Goal: Communication & Community: Share content

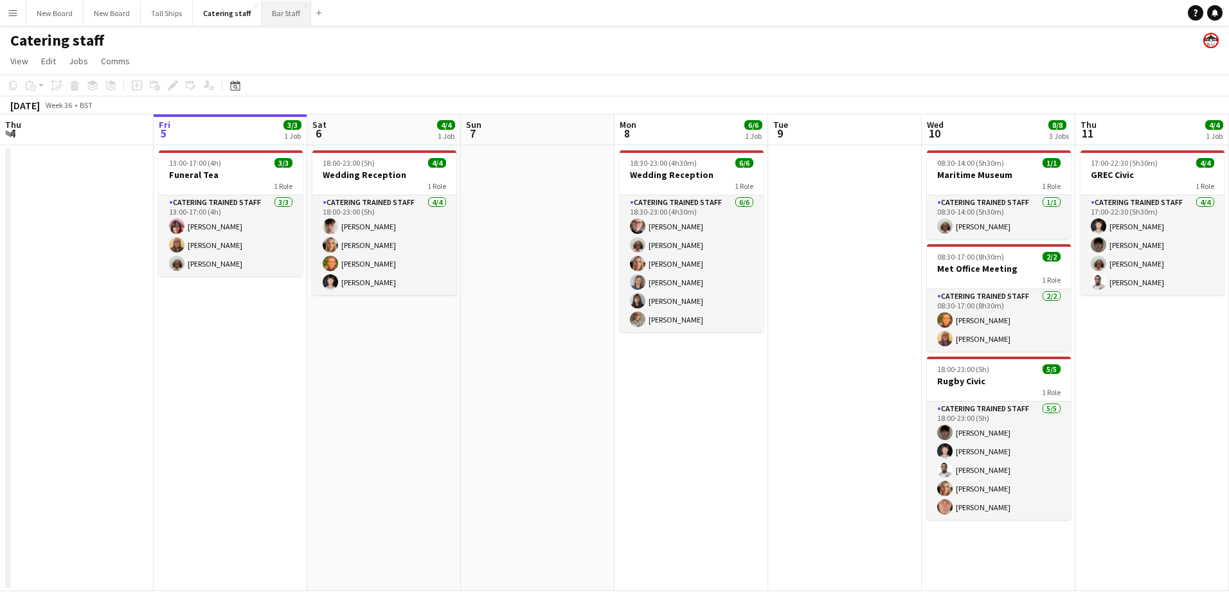
click at [289, 14] on button "Bar Staff Close" at bounding box center [287, 13] width 50 height 25
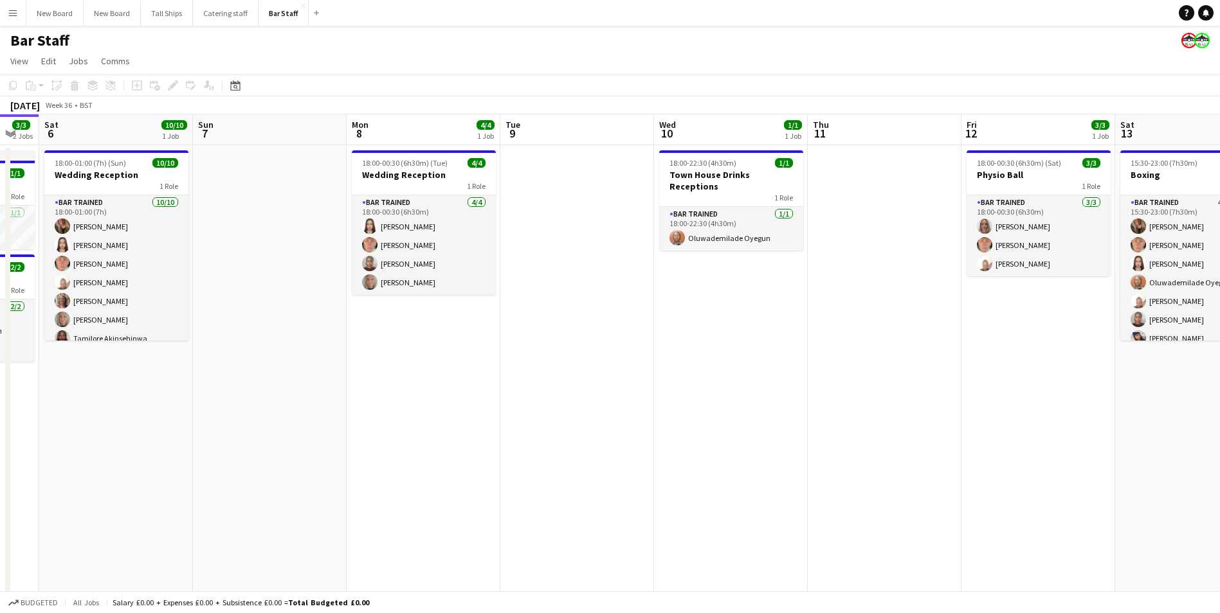
scroll to position [0, 422]
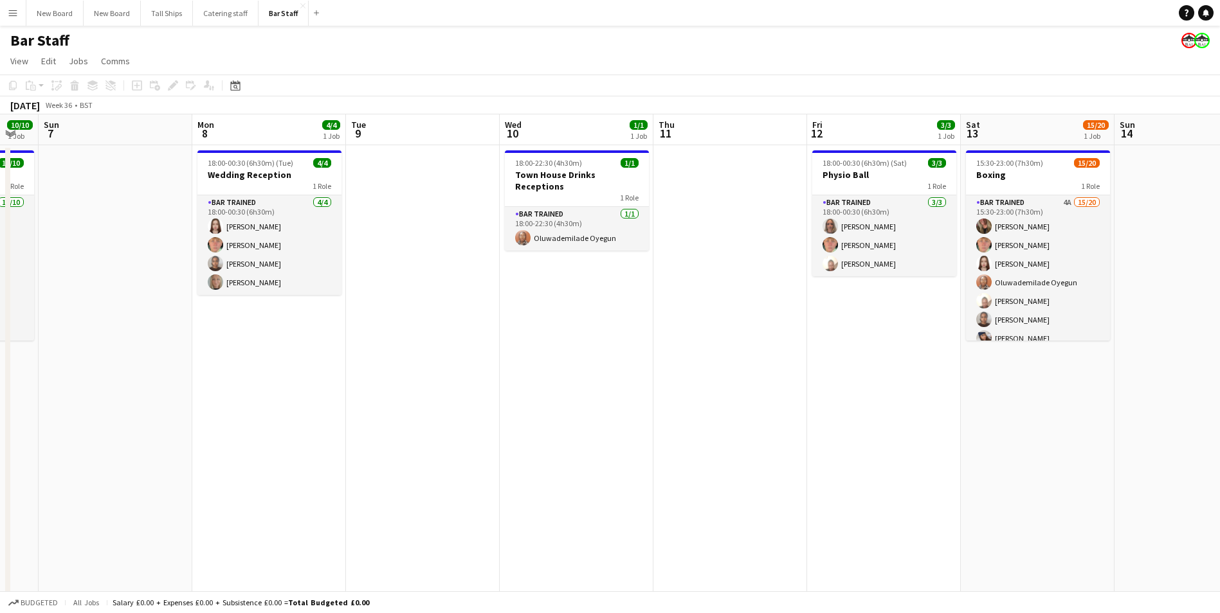
drag, startPoint x: 1137, startPoint y: 338, endPoint x: 714, endPoint y: 339, distance: 422.4
click at [714, 339] on app-calendar-viewport "Thu 4 Fri 5 3/3 2 Jobs Sat 6 10/10 1 Job Sun 7 Mon 8 4/4 1 Job Tue 9 Wed 10 1/1…" at bounding box center [610, 372] width 1220 height 516
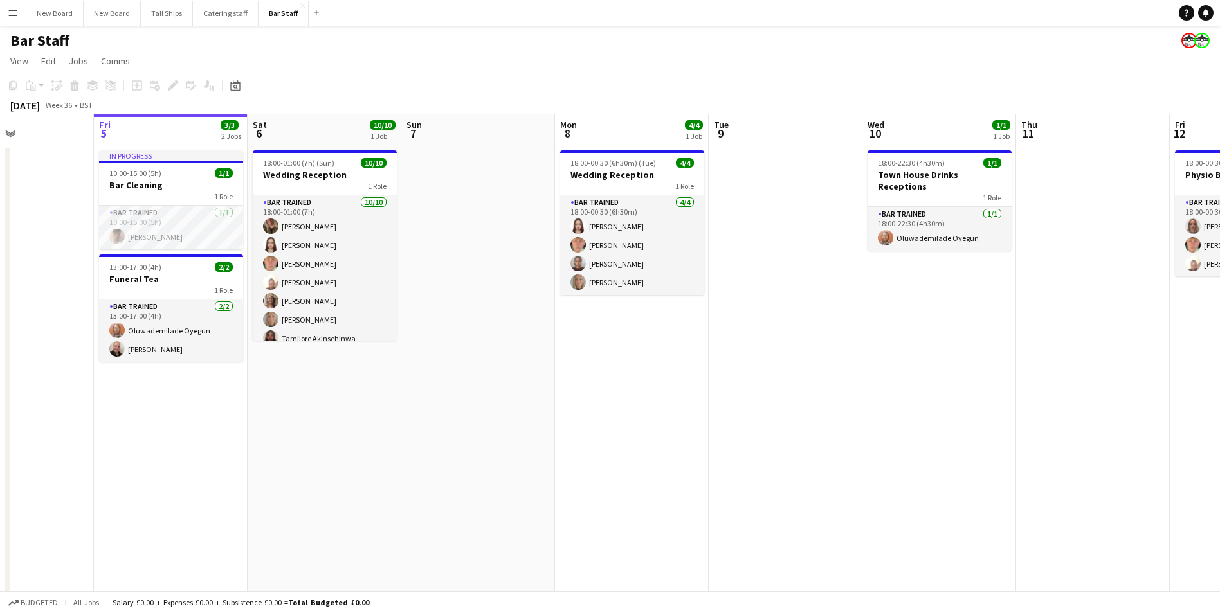
scroll to position [0, 366]
drag, startPoint x: 664, startPoint y: 369, endPoint x: 1027, endPoint y: 358, distance: 363.4
click at [1027, 358] on app-calendar-viewport "Tue 2 5/6 1 Job Wed 3 11/13 3 Jobs Thu 4 Fri 5 3/3 2 Jobs Sat 6 10/10 1 Job Sun…" at bounding box center [610, 372] width 1220 height 516
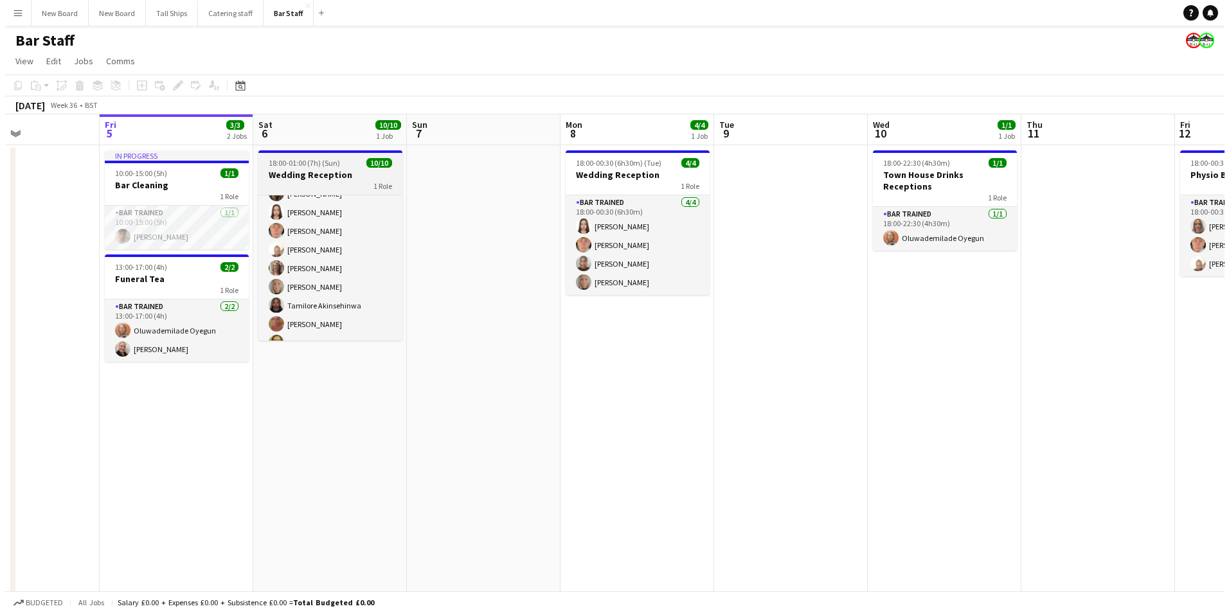
scroll to position [44, 0]
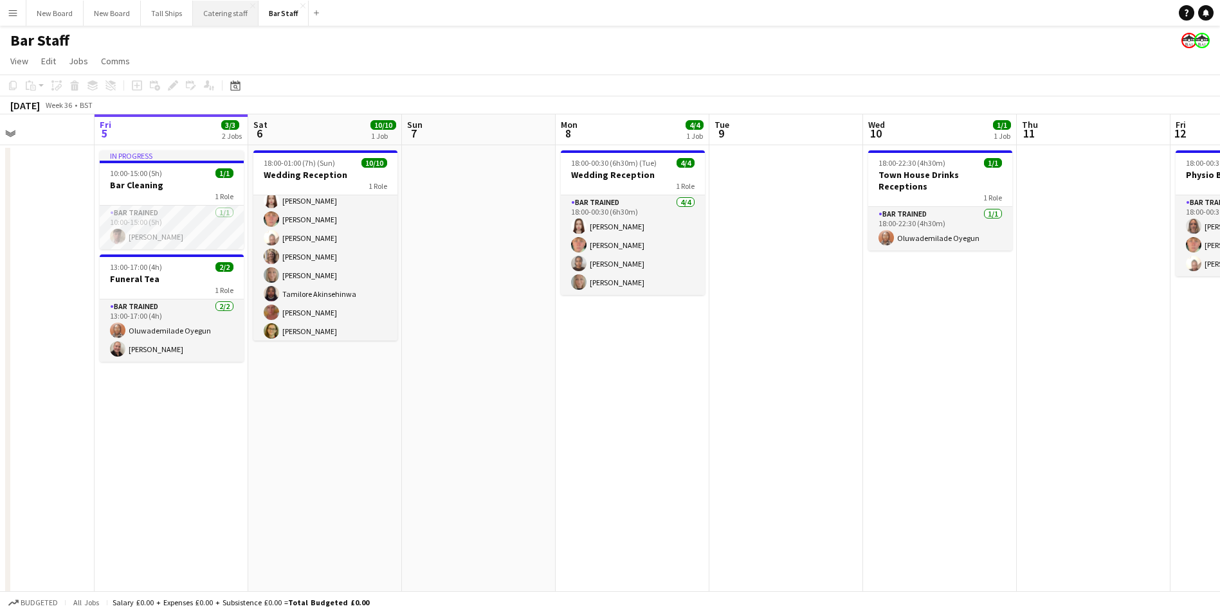
click at [226, 23] on button "Catering staff Close" at bounding box center [226, 13] width 66 height 25
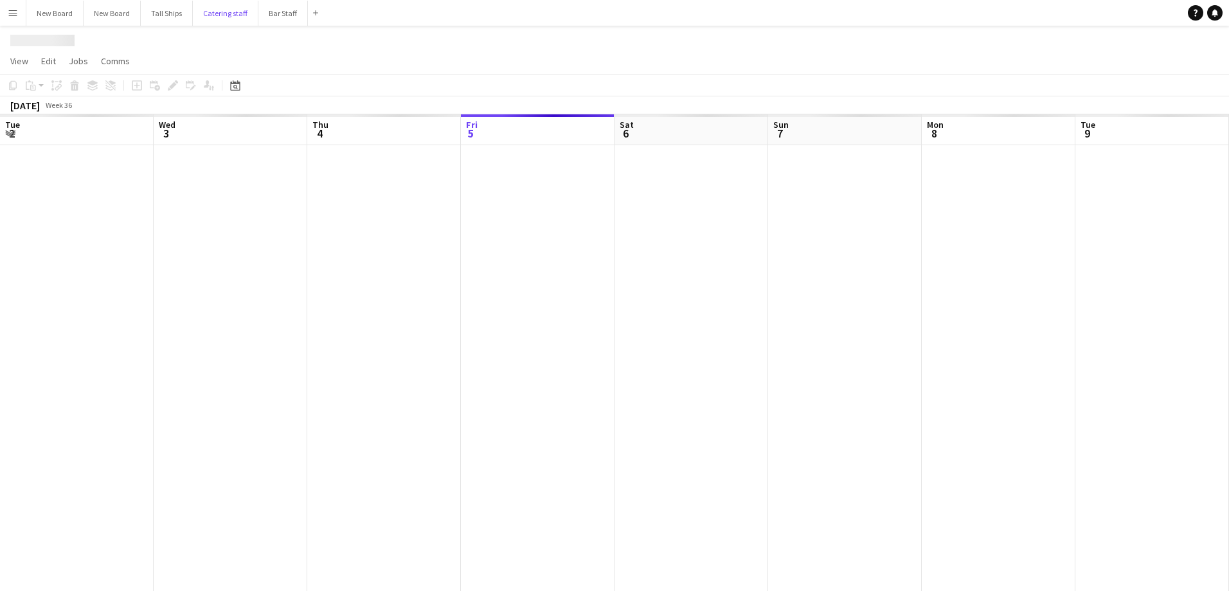
scroll to position [0, 307]
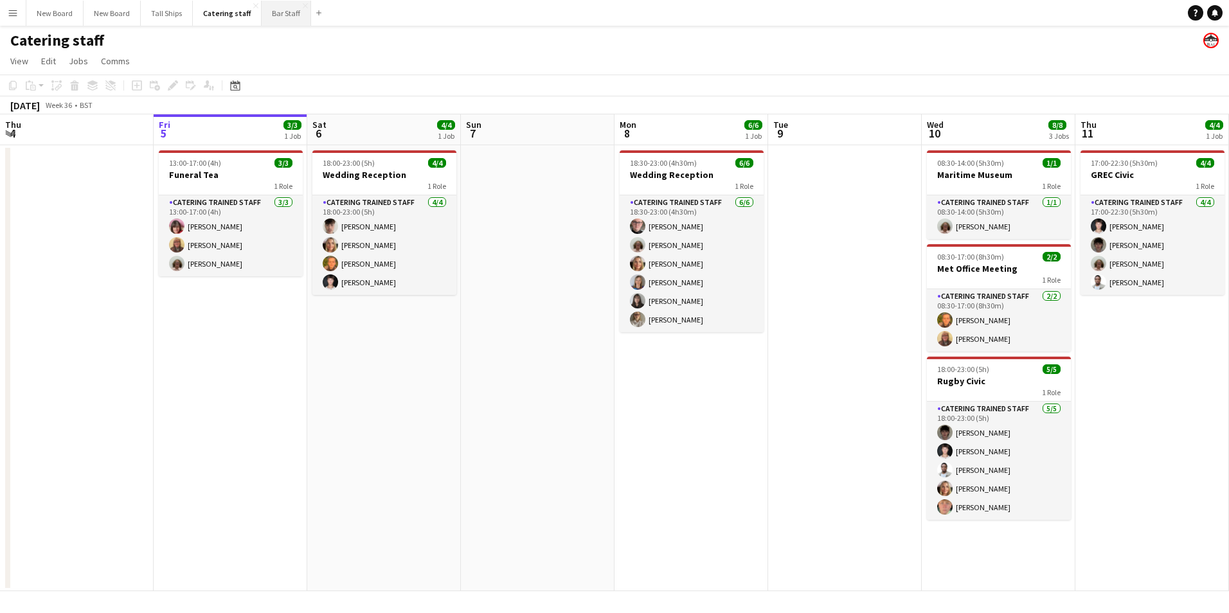
click at [290, 10] on button "Bar Staff Close" at bounding box center [287, 13] width 50 height 25
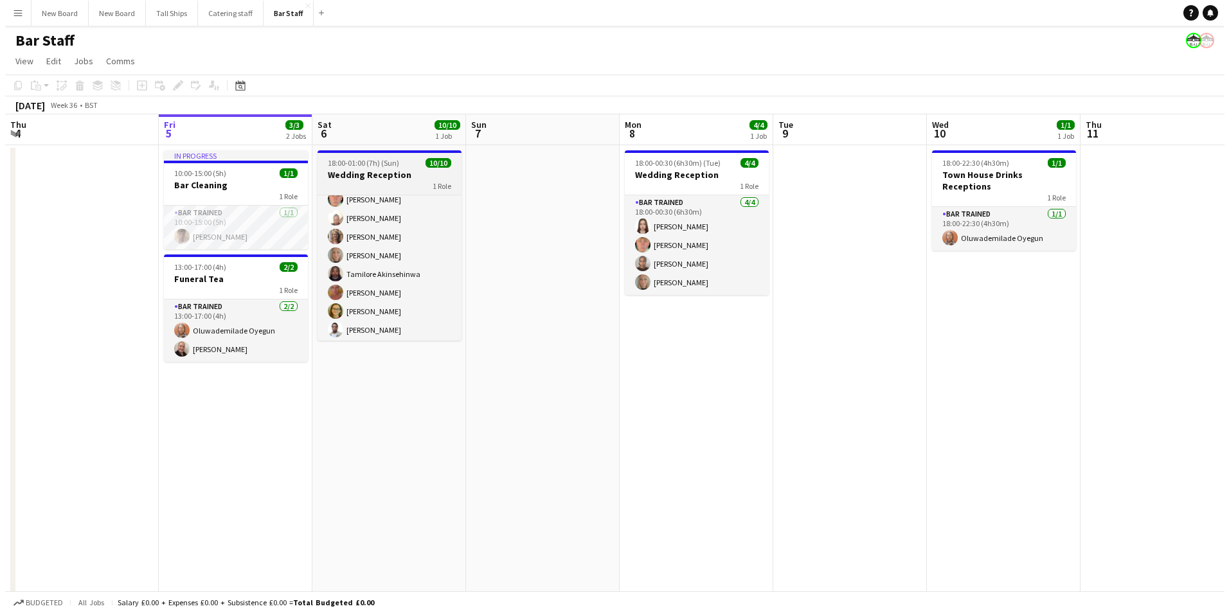
scroll to position [66, 0]
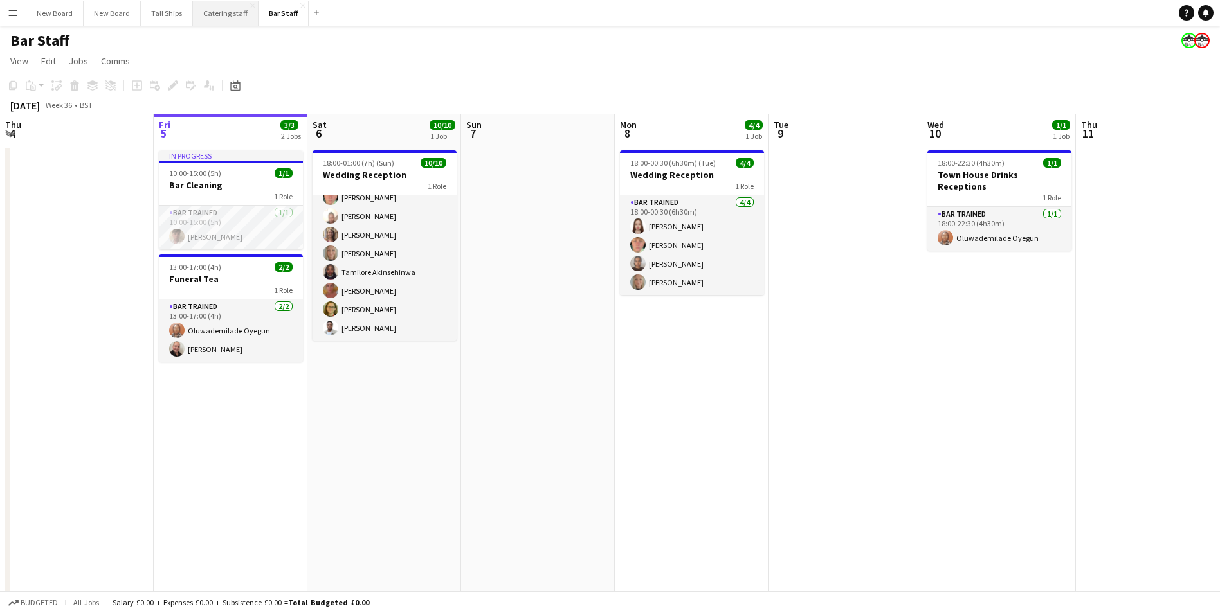
click at [217, 4] on button "Catering staff Close" at bounding box center [226, 13] width 66 height 25
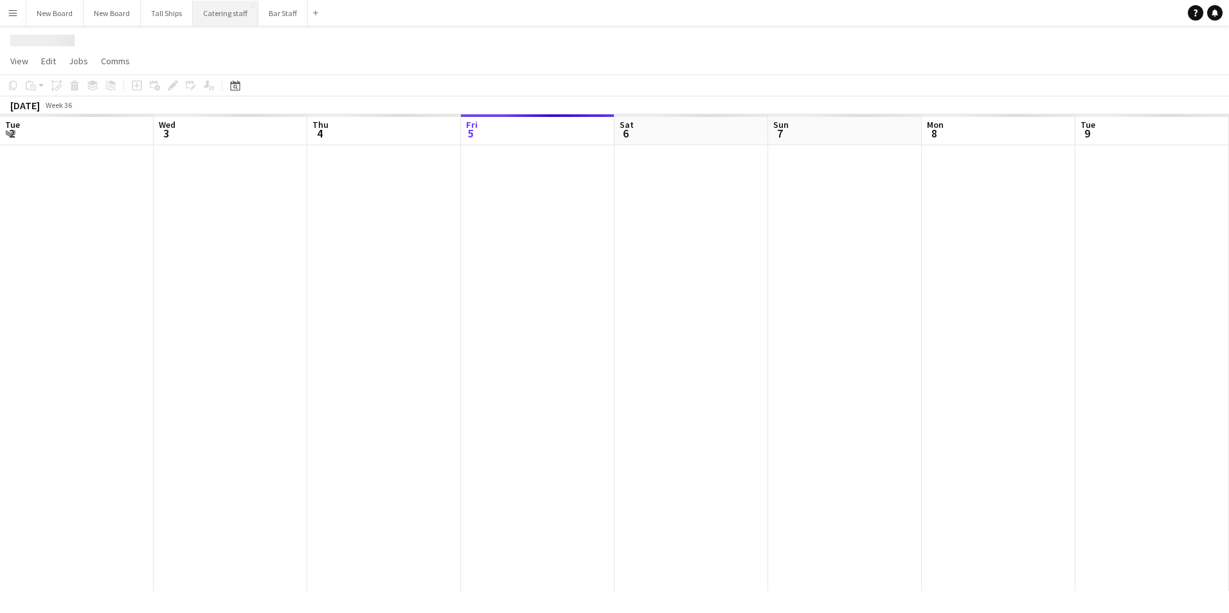
scroll to position [0, 307]
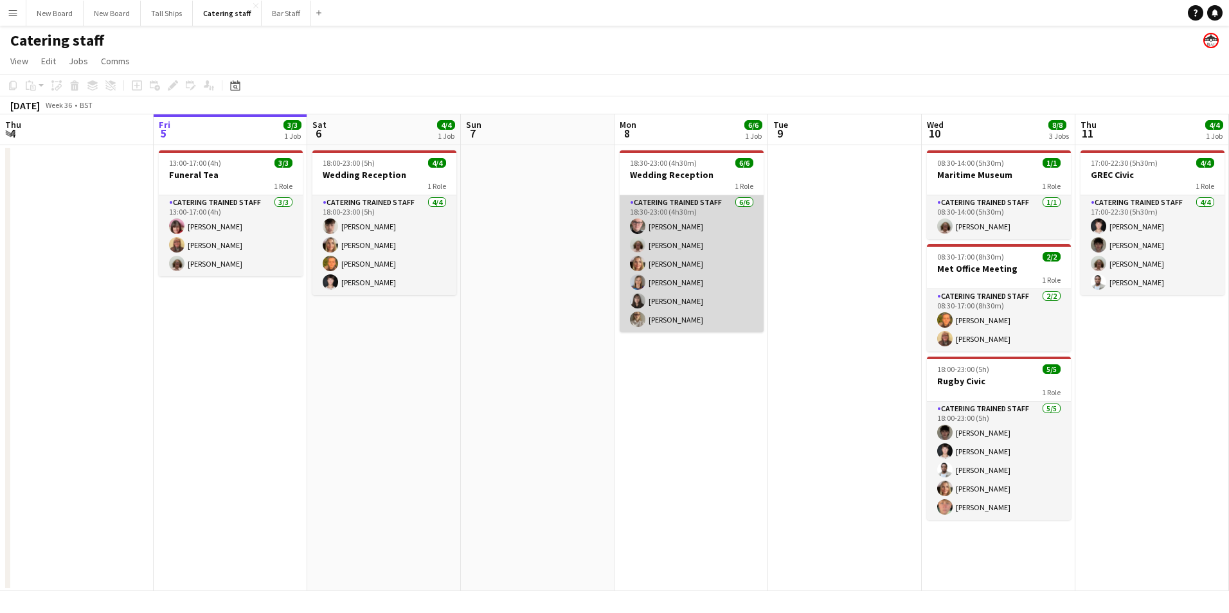
click at [665, 329] on app-card-role "Catering trained staff [DATE] 18:30-23:00 (4h30m) [PERSON_NAME] [PERSON_NAME] […" at bounding box center [692, 263] width 144 height 137
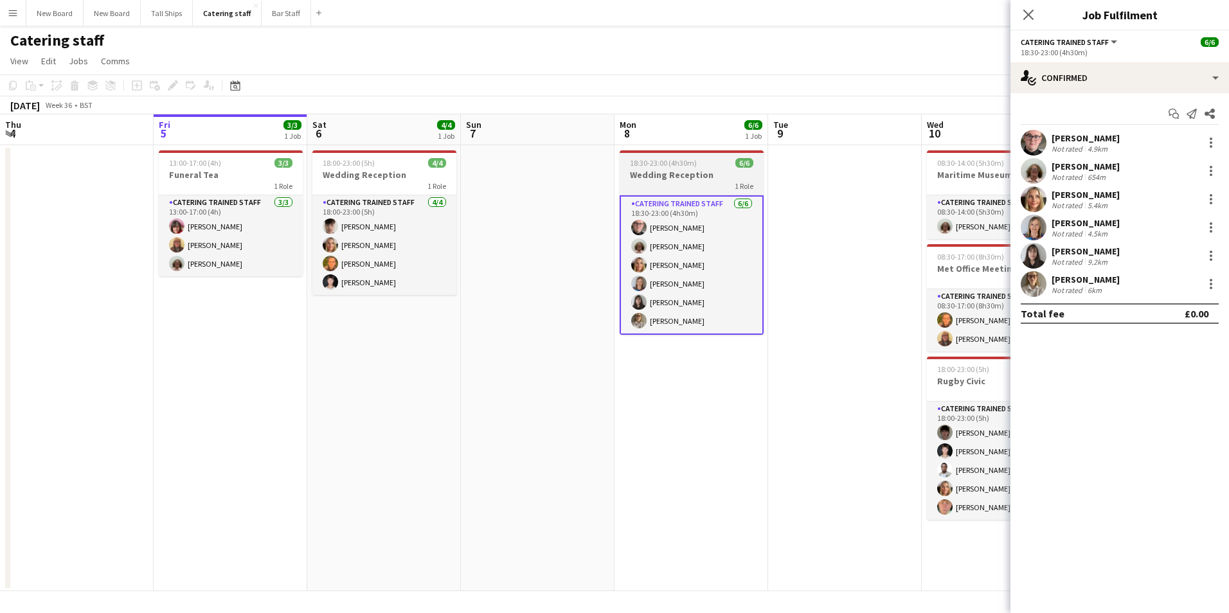
click at [684, 188] on div "1 Role" at bounding box center [692, 186] width 144 height 10
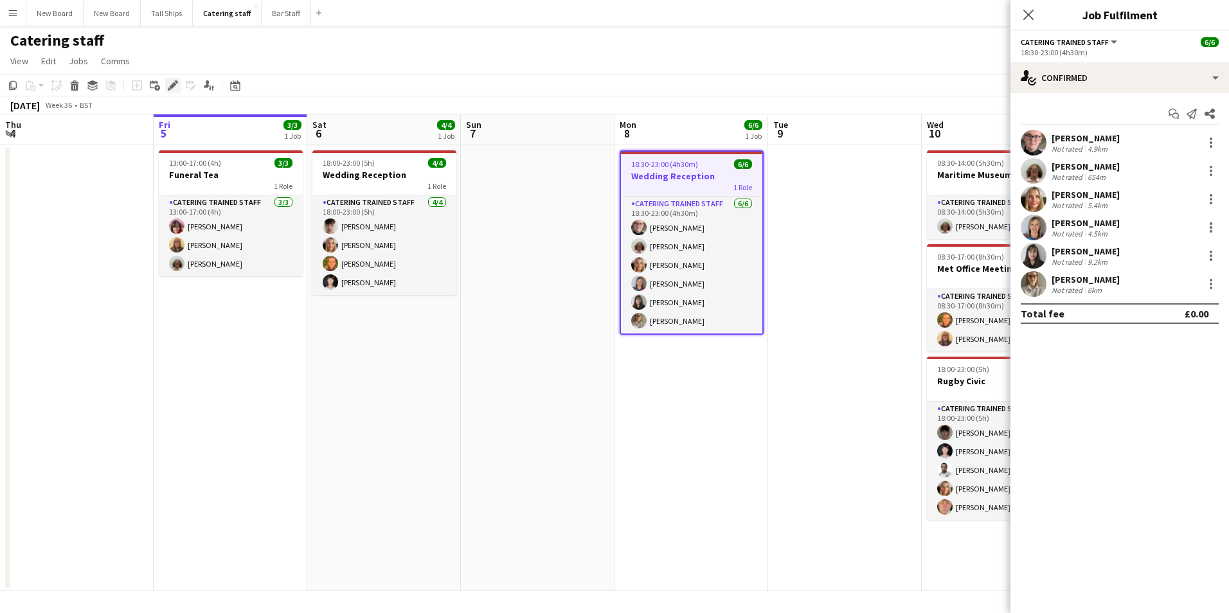
click at [172, 84] on icon at bounding box center [172, 85] width 7 height 7
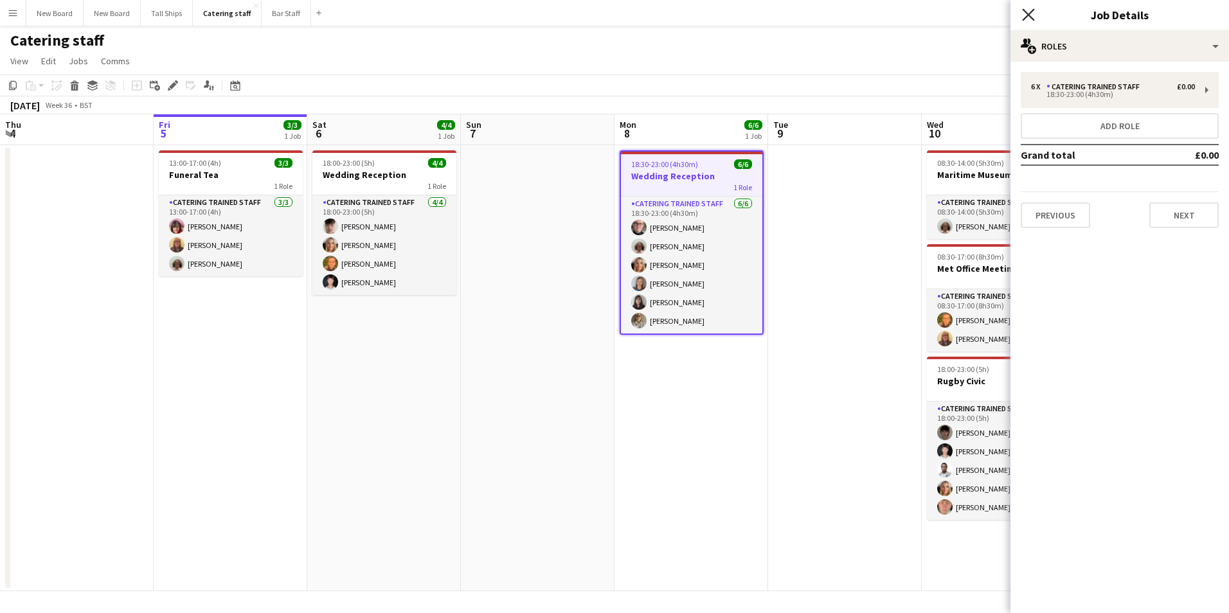
click at [1033, 10] on icon at bounding box center [1028, 14] width 12 height 12
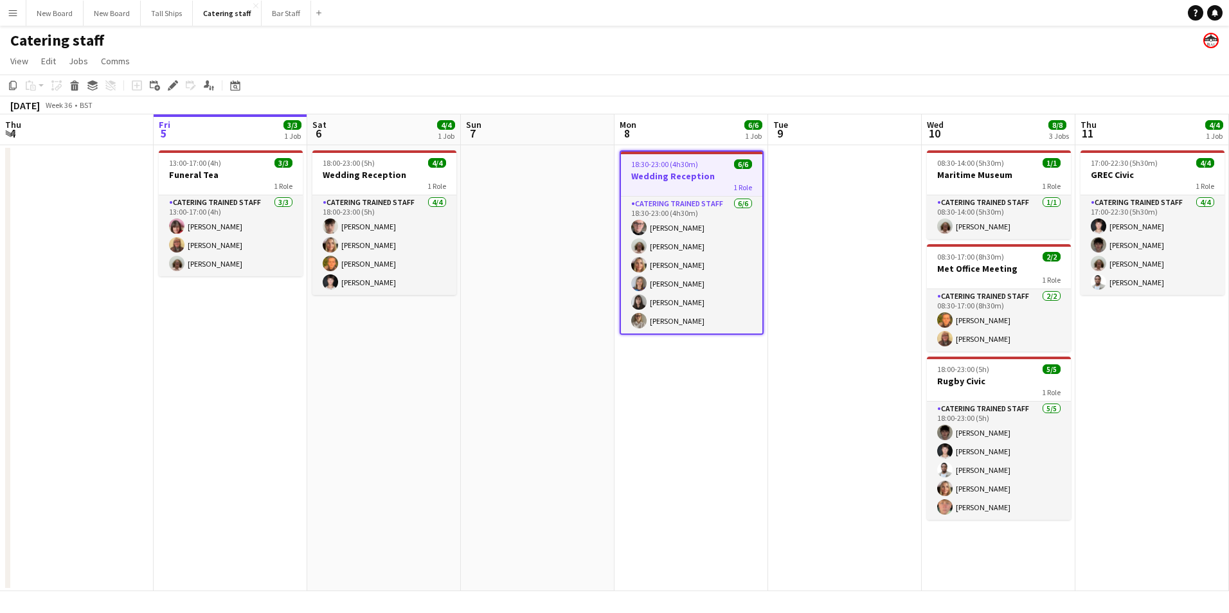
click at [689, 185] on div "1 Role" at bounding box center [691, 187] width 141 height 10
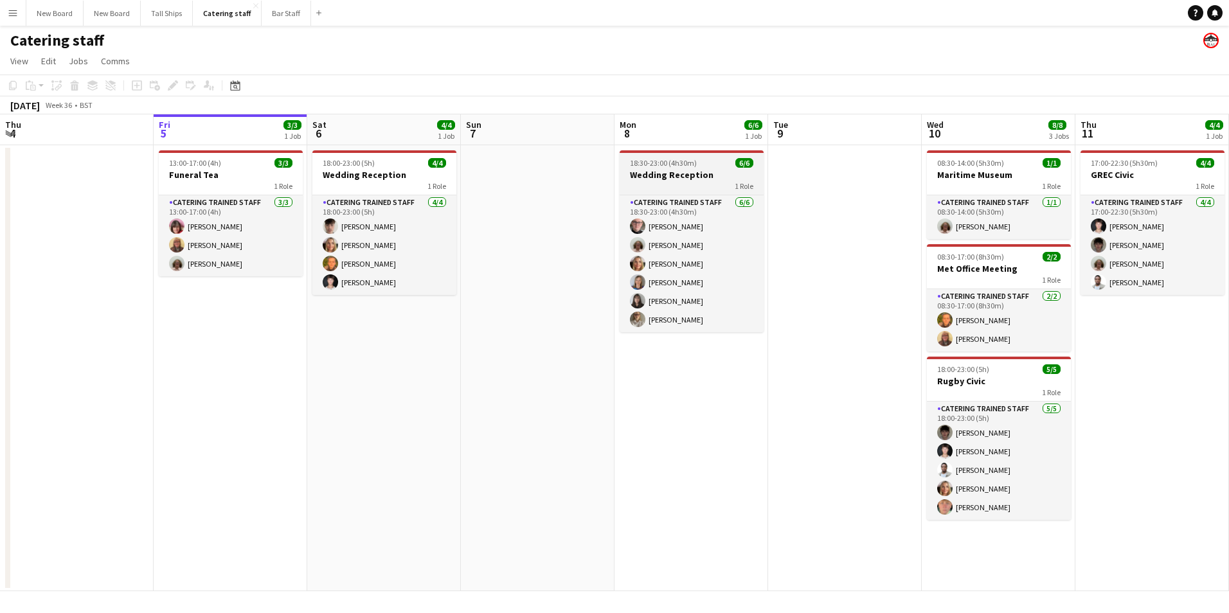
click at [687, 172] on h3 "Wedding Reception" at bounding box center [692, 175] width 144 height 12
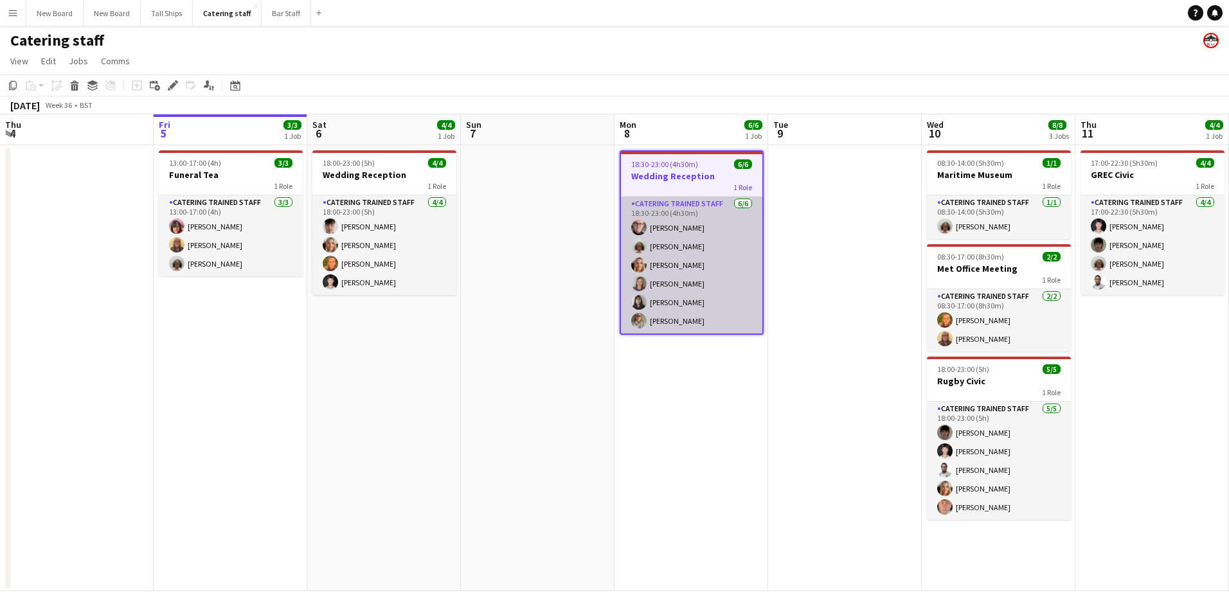
click at [683, 221] on app-card-role "Catering trained staff [DATE] 18:30-23:00 (4h30m) [PERSON_NAME] [PERSON_NAME] […" at bounding box center [691, 265] width 141 height 137
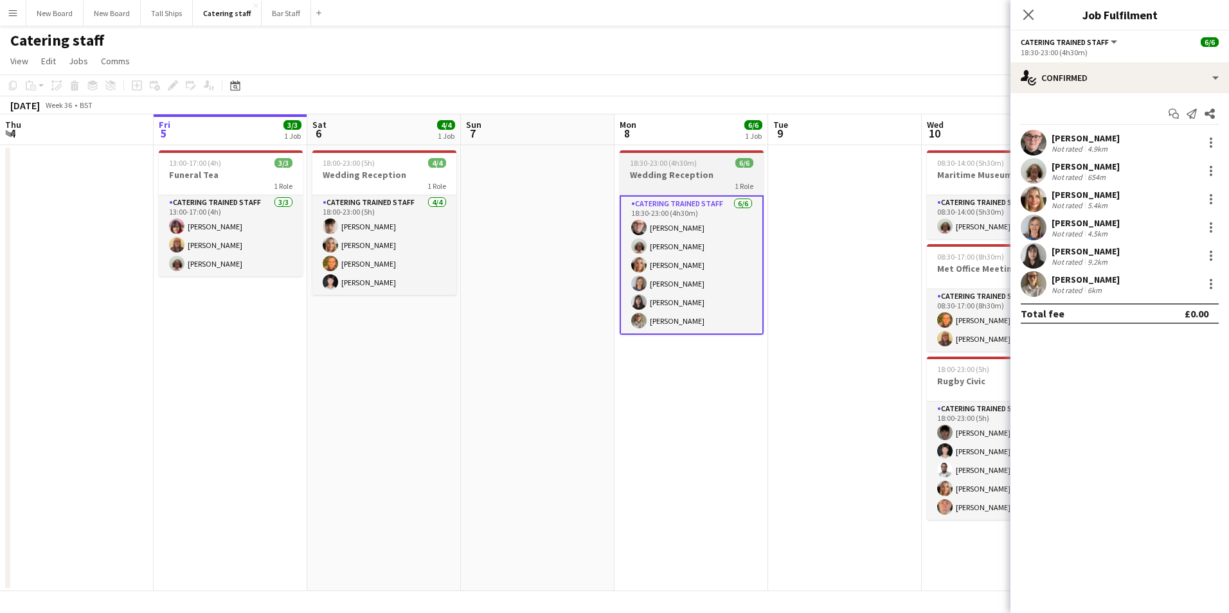
click at [696, 173] on h3 "Wedding Reception" at bounding box center [692, 175] width 144 height 12
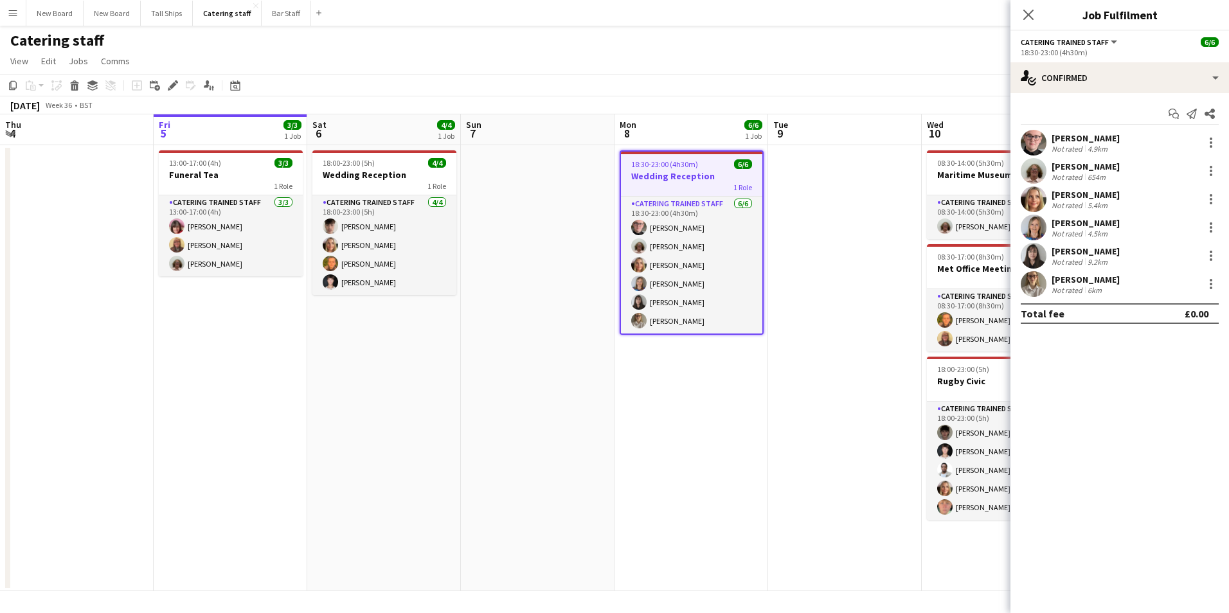
click at [702, 184] on div "1 Role" at bounding box center [691, 187] width 141 height 10
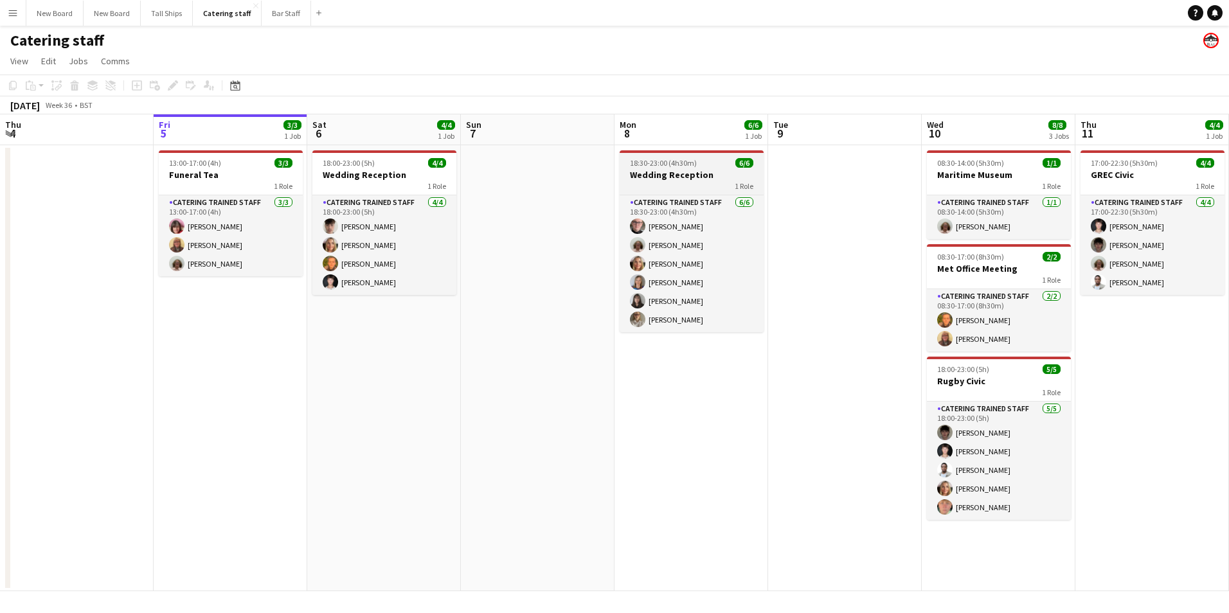
click at [705, 172] on h3 "Wedding Reception" at bounding box center [692, 175] width 144 height 12
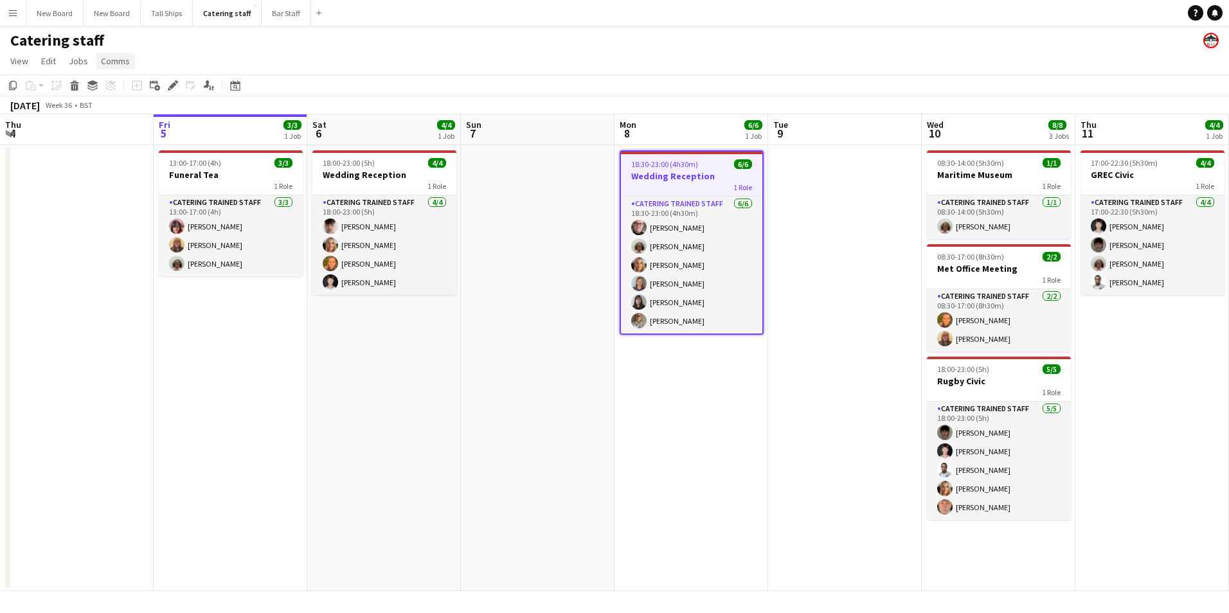
click at [111, 60] on span "Comms" at bounding box center [115, 61] width 29 height 12
click at [176, 89] on span "Notify confirmed crew" at bounding box center [148, 89] width 86 height 12
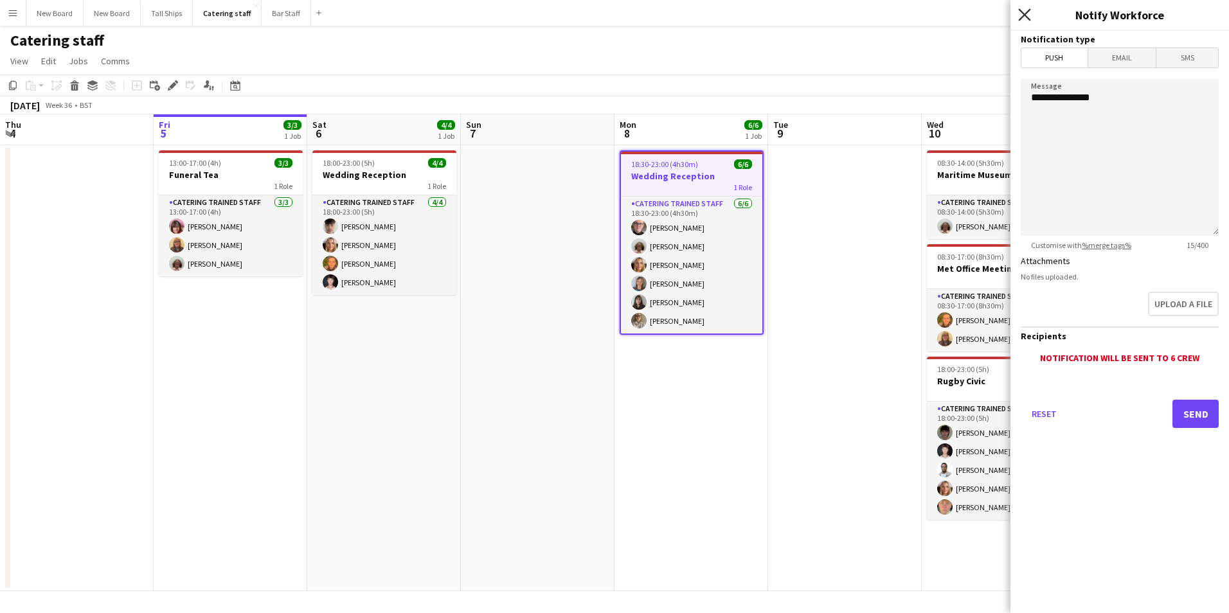
click at [1027, 12] on icon "Close pop-in" at bounding box center [1024, 14] width 12 height 12
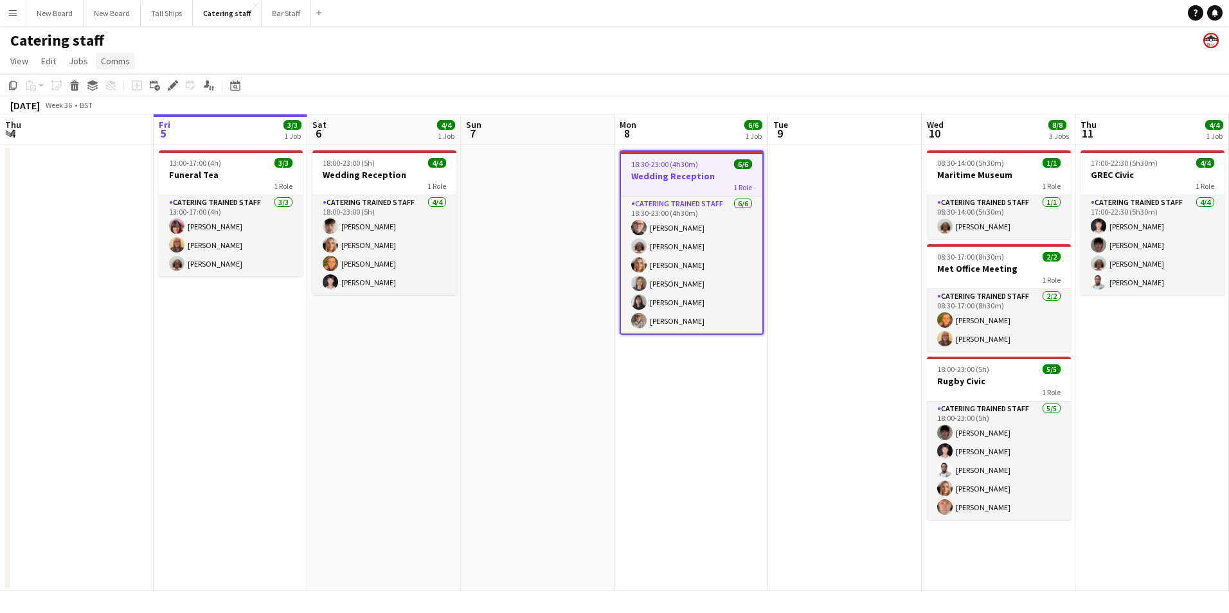
click at [105, 60] on span "Comms" at bounding box center [115, 61] width 29 height 12
click at [163, 117] on link "Create chat" at bounding box center [148, 115] width 107 height 27
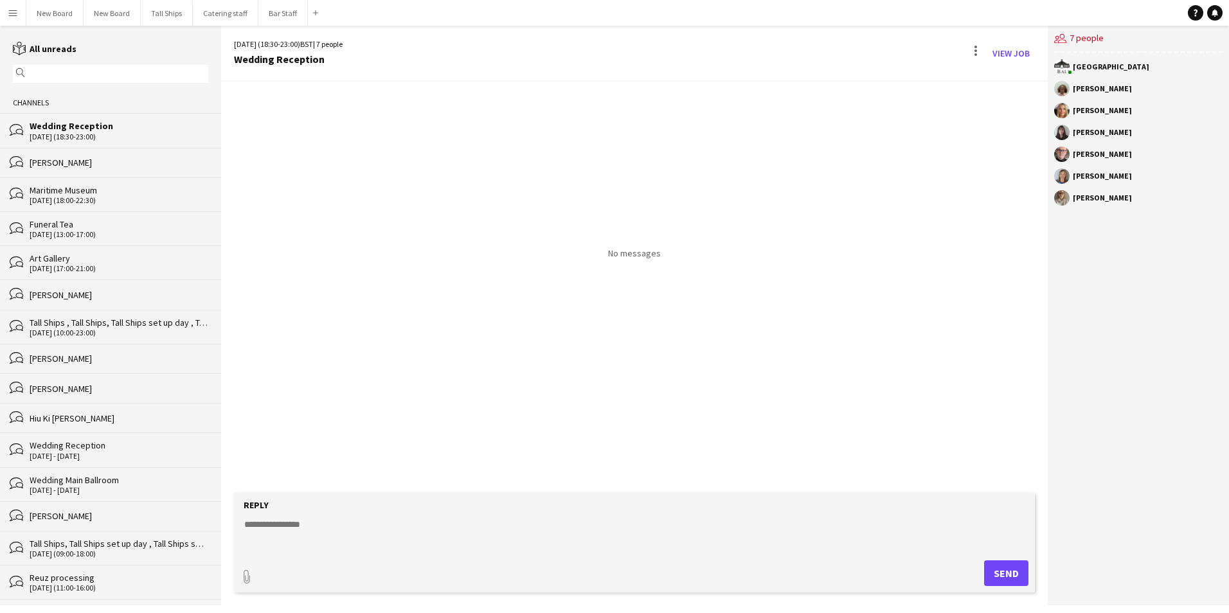
click at [1117, 199] on div "[PERSON_NAME]" at bounding box center [1138, 197] width 168 height 15
click at [1092, 202] on div "[PERSON_NAME]" at bounding box center [1138, 197] width 168 height 15
click at [1094, 198] on div "[PERSON_NAME]" at bounding box center [1102, 198] width 59 height 8
click at [1092, 39] on div "users2 7 people" at bounding box center [1138, 39] width 168 height 27
click at [1076, 35] on div "users2 7 people" at bounding box center [1138, 39] width 168 height 27
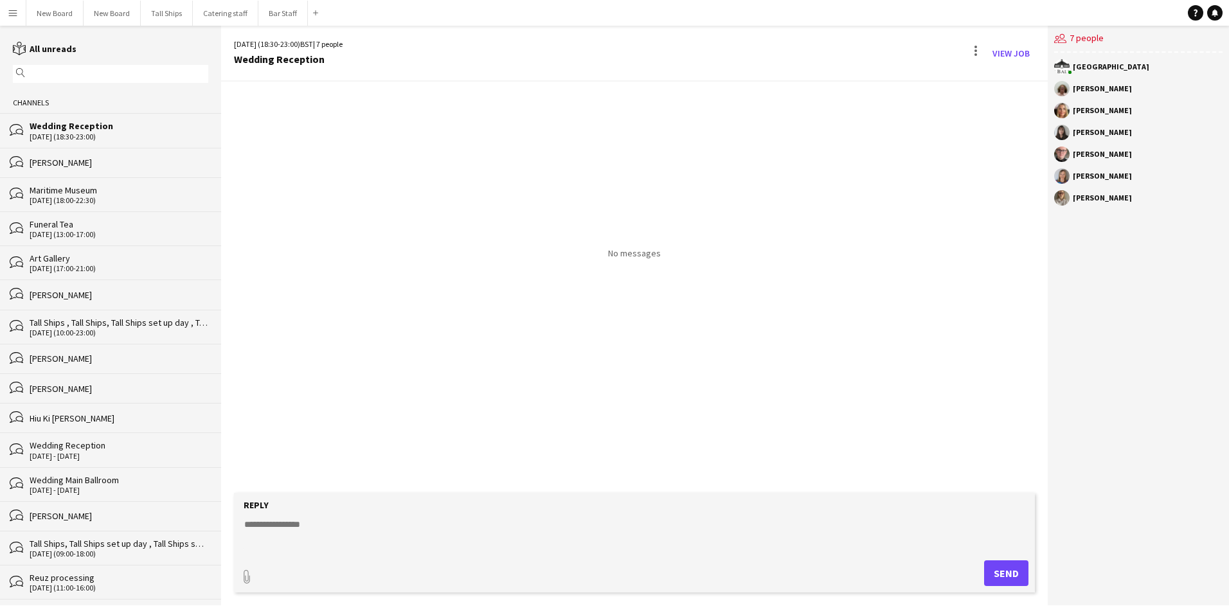
click at [1075, 70] on div "[GEOGRAPHIC_DATA]" at bounding box center [1111, 67] width 77 height 8
click at [975, 50] on div at bounding box center [976, 51] width 3 height 3
click at [949, 190] on div at bounding box center [614, 306] width 1229 height 613
click at [1091, 199] on div "[PERSON_NAME]" at bounding box center [1102, 198] width 59 height 8
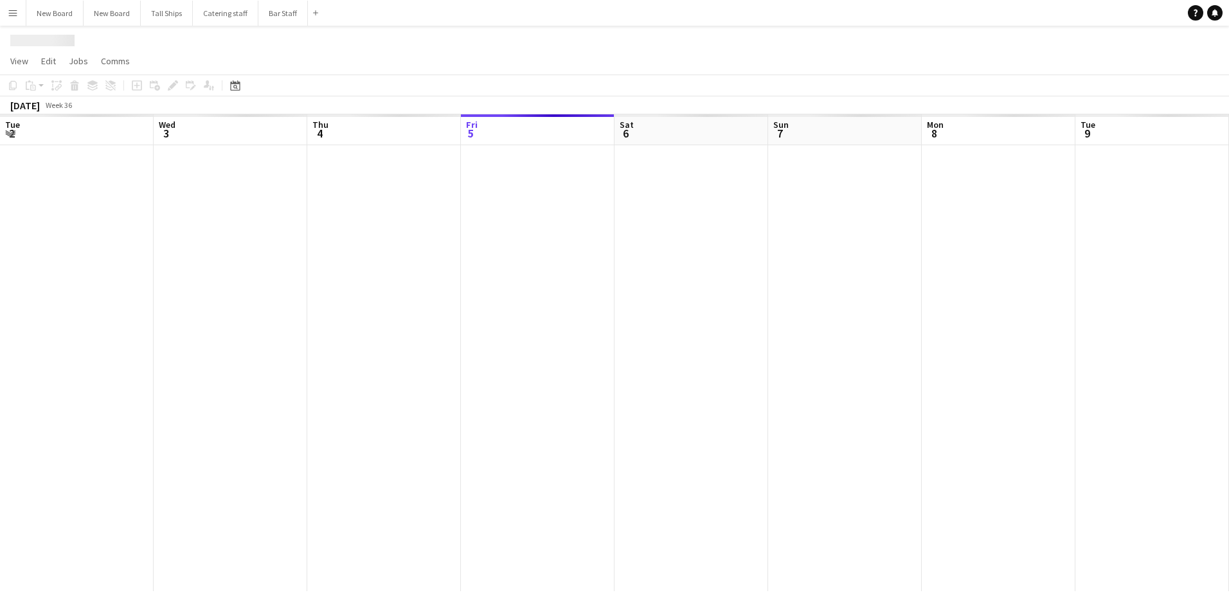
scroll to position [0, 307]
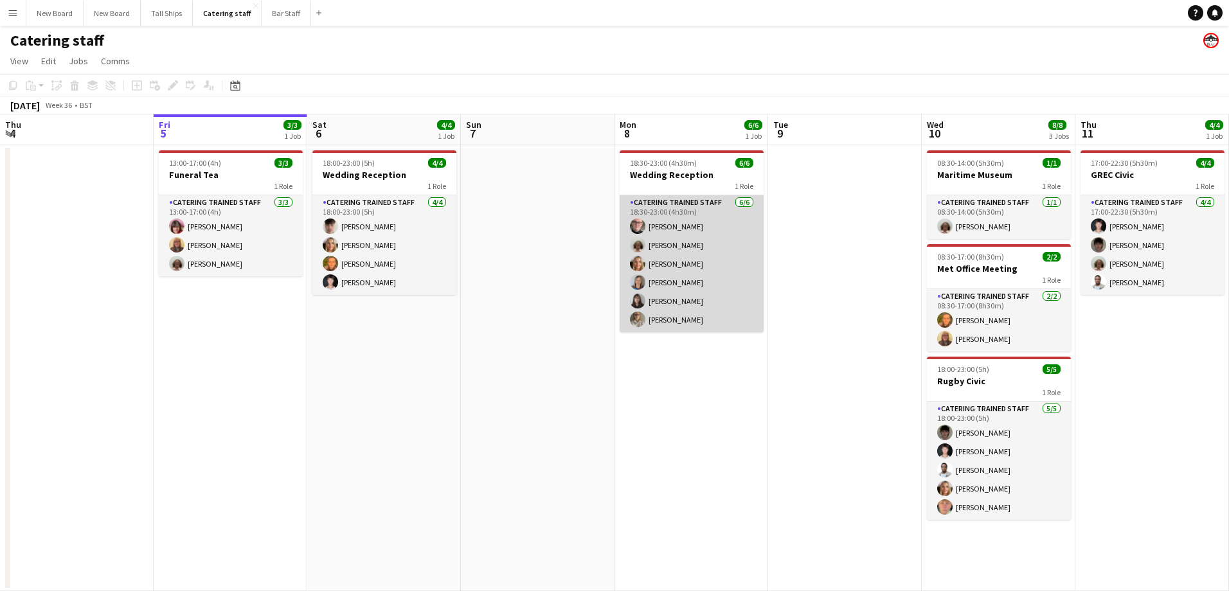
click at [662, 321] on app-card-role "Catering trained staff [DATE] 18:30-23:00 (4h30m) [PERSON_NAME] [PERSON_NAME] […" at bounding box center [692, 263] width 144 height 137
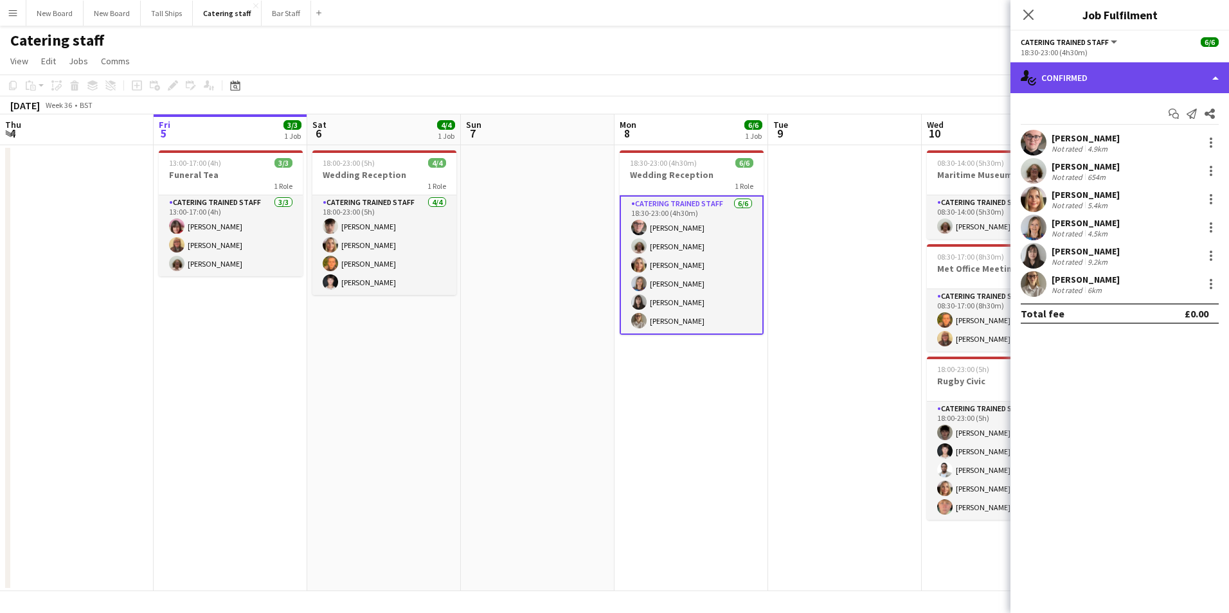
click at [1217, 83] on div "single-neutral-actions-check-2 Confirmed" at bounding box center [1120, 77] width 219 height 31
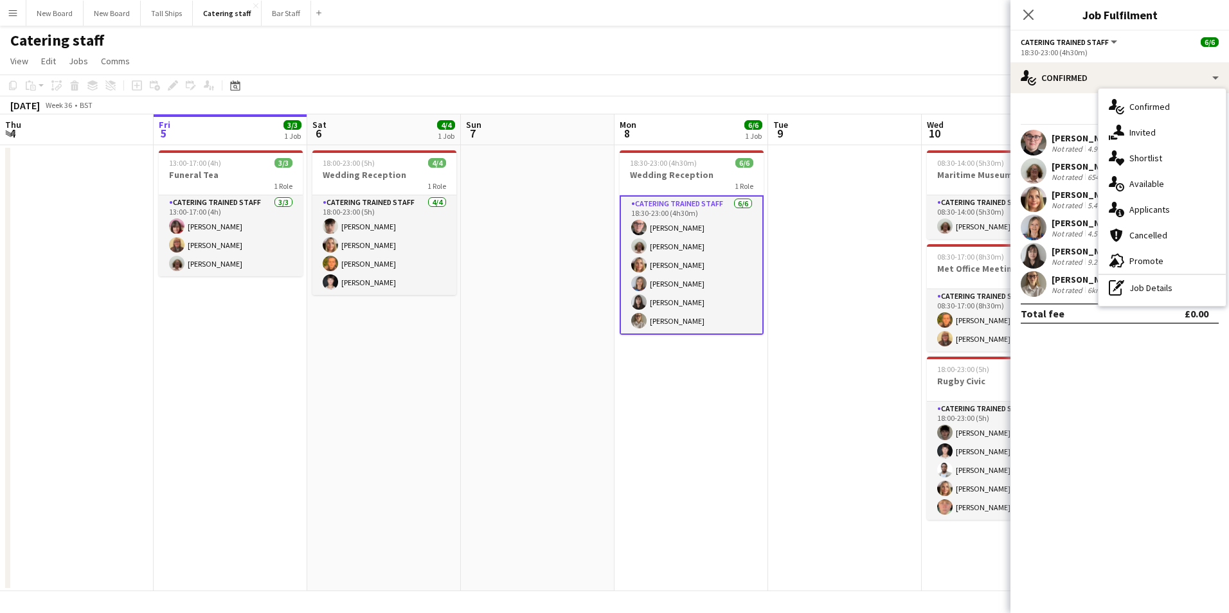
click at [1086, 51] on div "18:30-23:00 (4h30m)" at bounding box center [1120, 53] width 198 height 10
click at [1175, 113] on icon at bounding box center [1176, 116] width 6 height 6
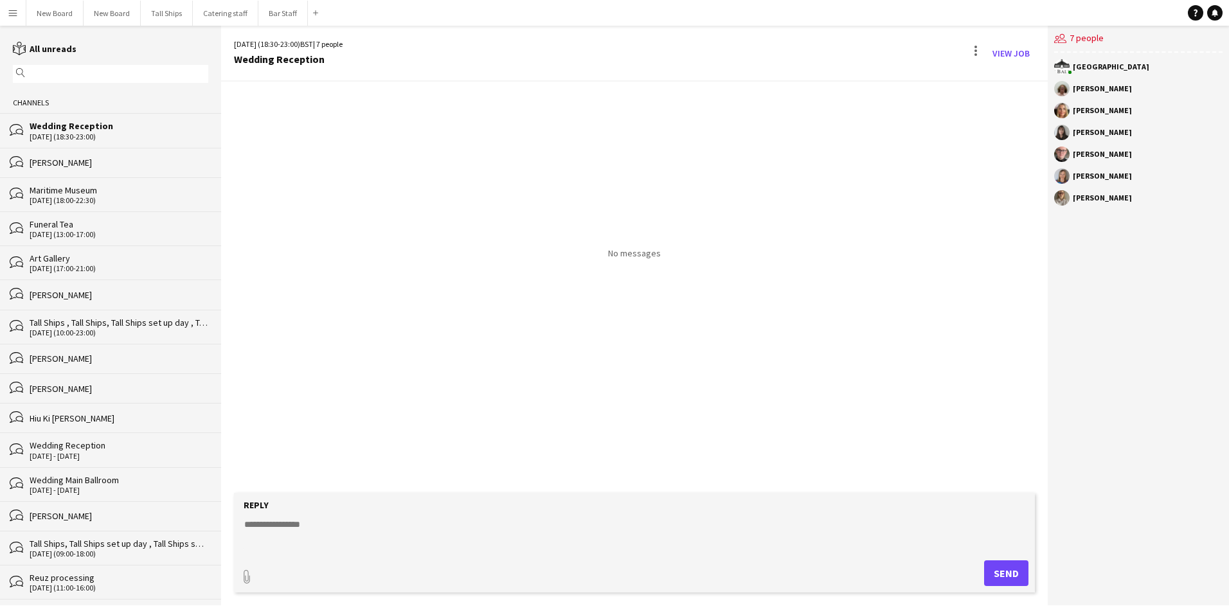
click at [1085, 196] on div "[PERSON_NAME]" at bounding box center [1102, 198] width 59 height 8
drag, startPoint x: 1086, startPoint y: 204, endPoint x: 1088, endPoint y: 185, distance: 20.0
click at [1088, 185] on div "Beach Ballroom [PERSON_NAME] [PERSON_NAME] [PERSON_NAME] [PERSON_NAME] [PERSON_…" at bounding box center [1138, 136] width 181 height 166
drag, startPoint x: 1088, startPoint y: 185, endPoint x: 1103, endPoint y: 134, distance: 52.3
click at [1099, 141] on app-chat-member "[PERSON_NAME]" at bounding box center [1138, 136] width 168 height 22
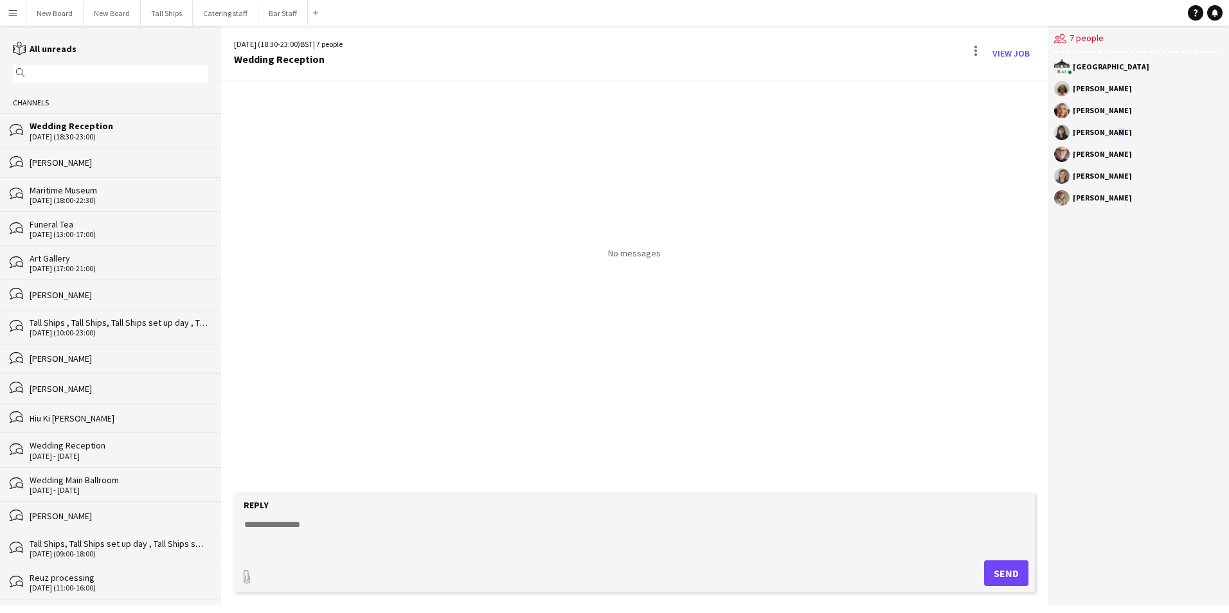
click at [1106, 129] on div "[PERSON_NAME]" at bounding box center [1102, 133] width 59 height 8
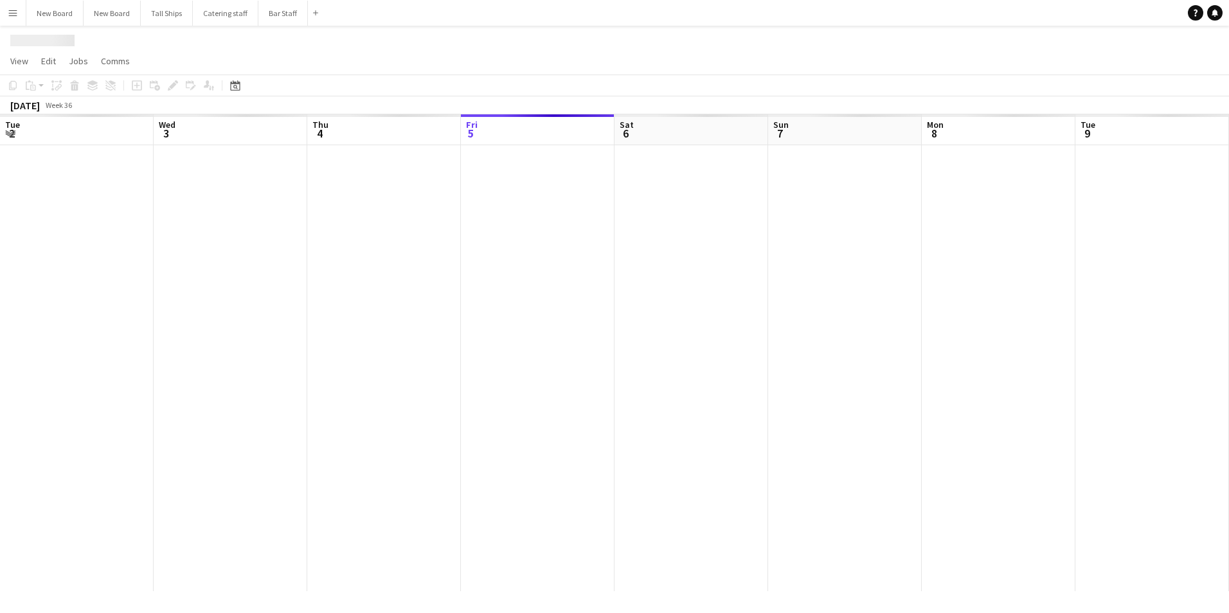
scroll to position [0, 307]
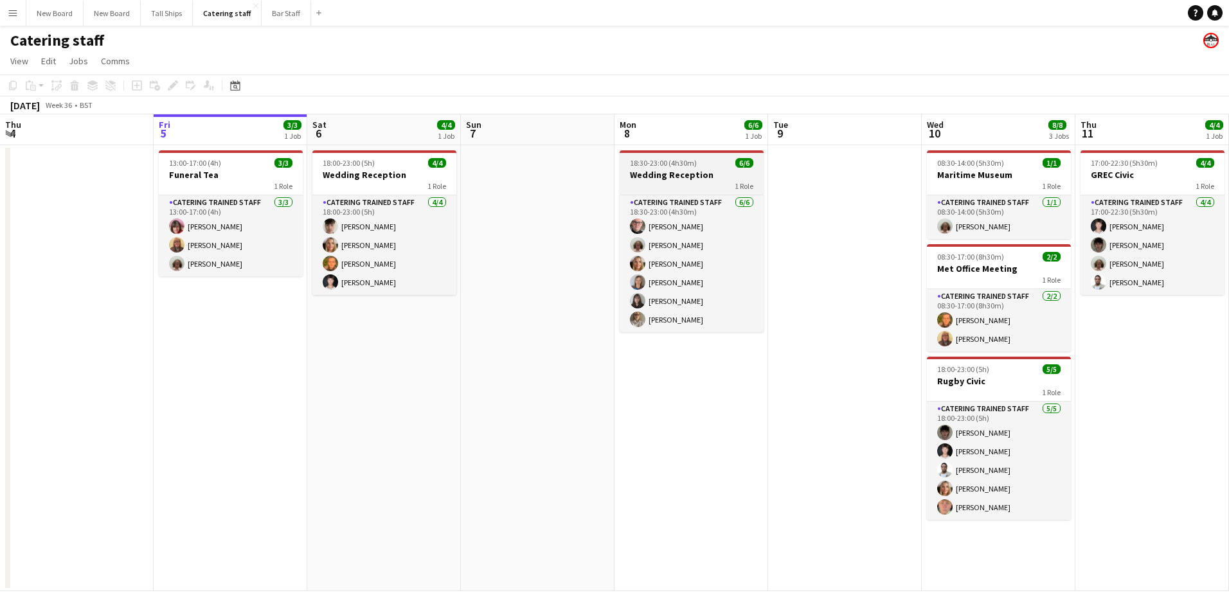
click at [692, 167] on span "18:30-23:00 (4h30m)" at bounding box center [663, 163] width 67 height 10
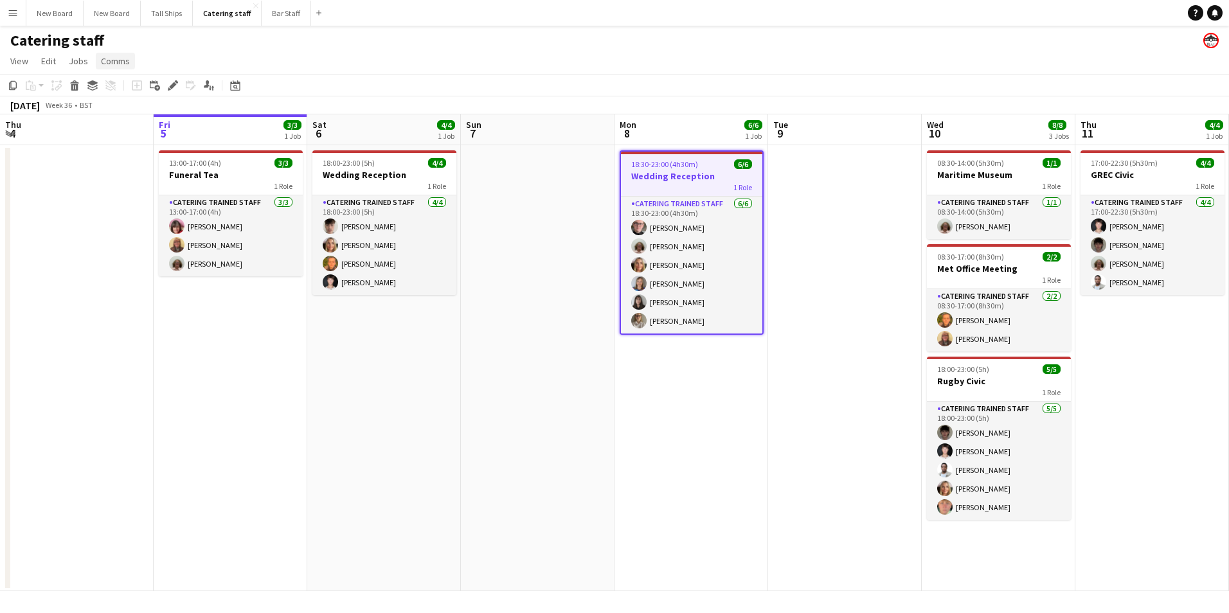
click at [116, 62] on span "Comms" at bounding box center [115, 61] width 29 height 12
drag, startPoint x: 690, startPoint y: 455, endPoint x: 707, endPoint y: 439, distance: 23.2
click at [695, 451] on app-calendar-viewport "Tue 2 6/6 1 Job Wed 3 10/11 2 Jobs Thu 4 Fri 5 3/3 1 Job Sat 6 4/4 1 Job Sun 7 …" at bounding box center [614, 352] width 1229 height 477
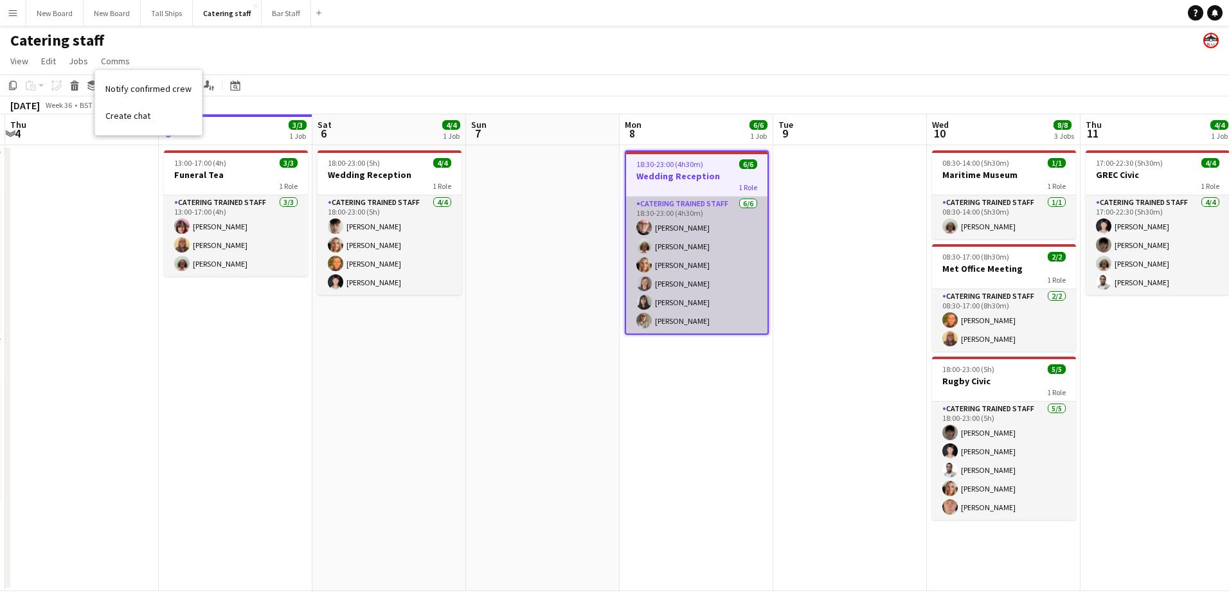
click at [708, 218] on app-card-role "Catering trained staff [DATE] 18:30-23:00 (4h30m) [PERSON_NAME] [PERSON_NAME] […" at bounding box center [696, 265] width 141 height 137
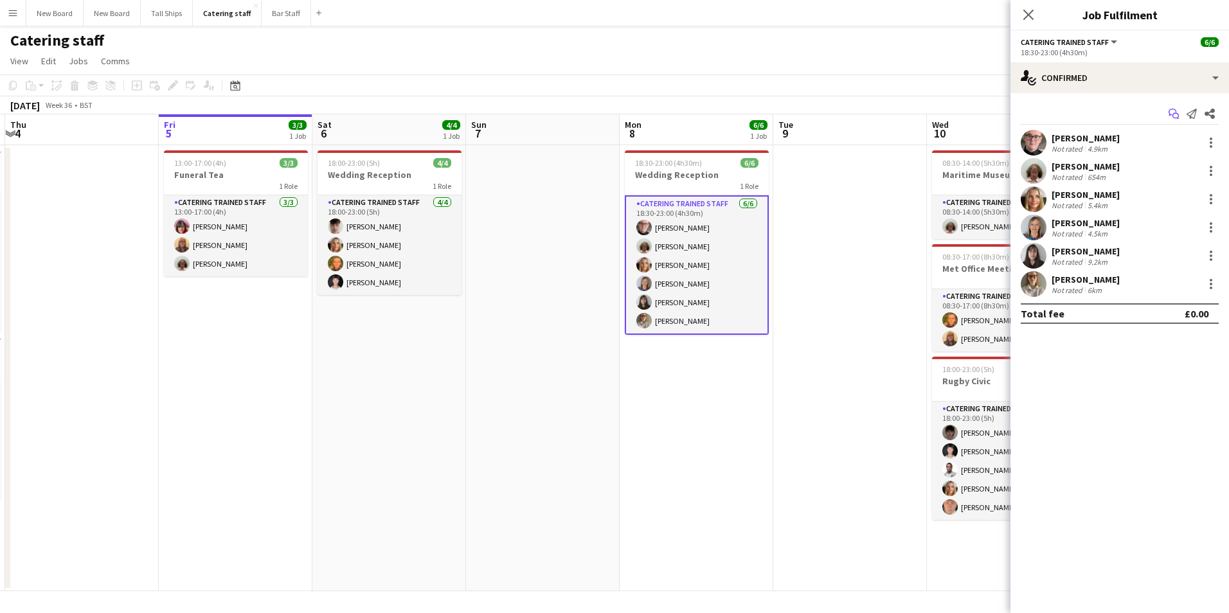
click at [1175, 109] on icon at bounding box center [1173, 112] width 8 height 7
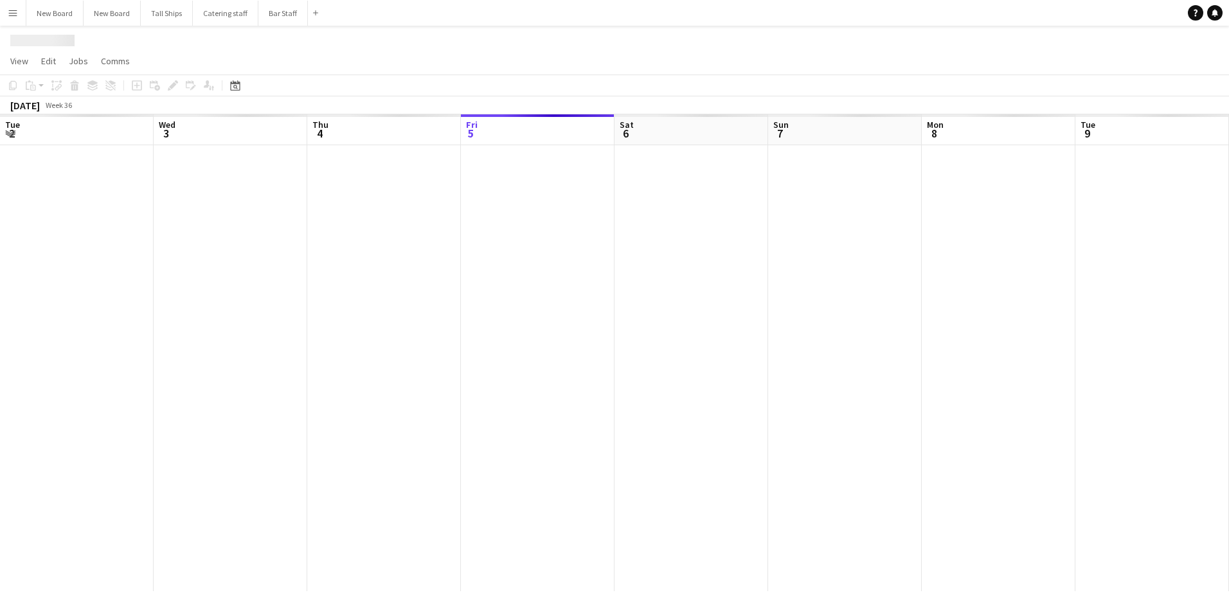
scroll to position [0, 307]
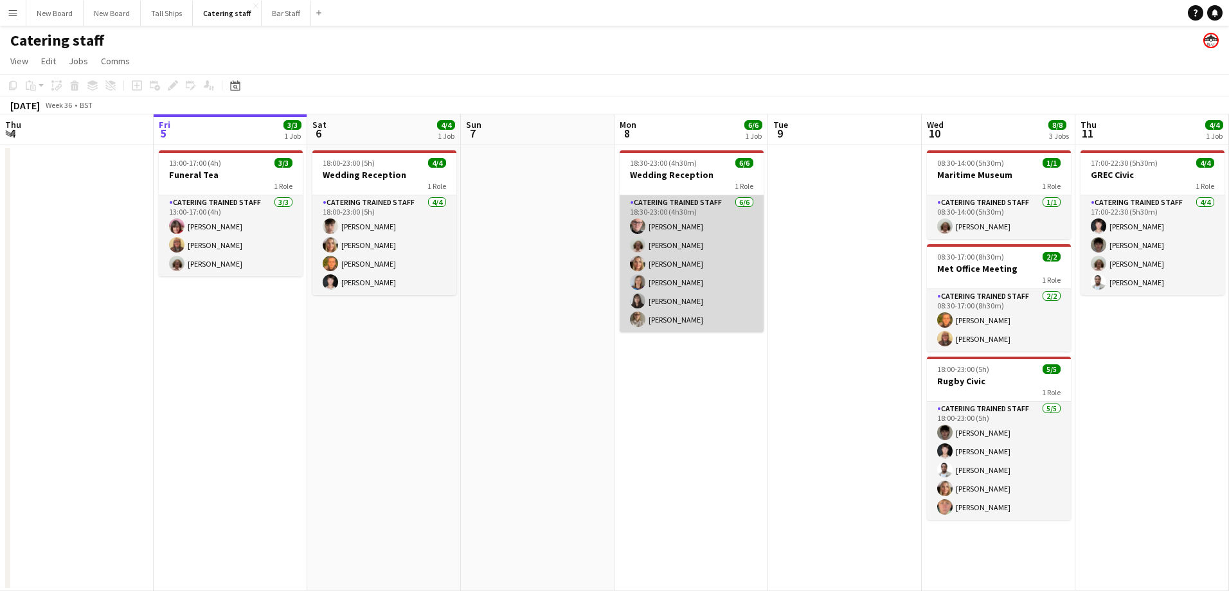
click at [668, 211] on app-card-role "Catering trained staff [DATE] 18:30-23:00 (4h30m) [PERSON_NAME] [PERSON_NAME] […" at bounding box center [692, 263] width 144 height 137
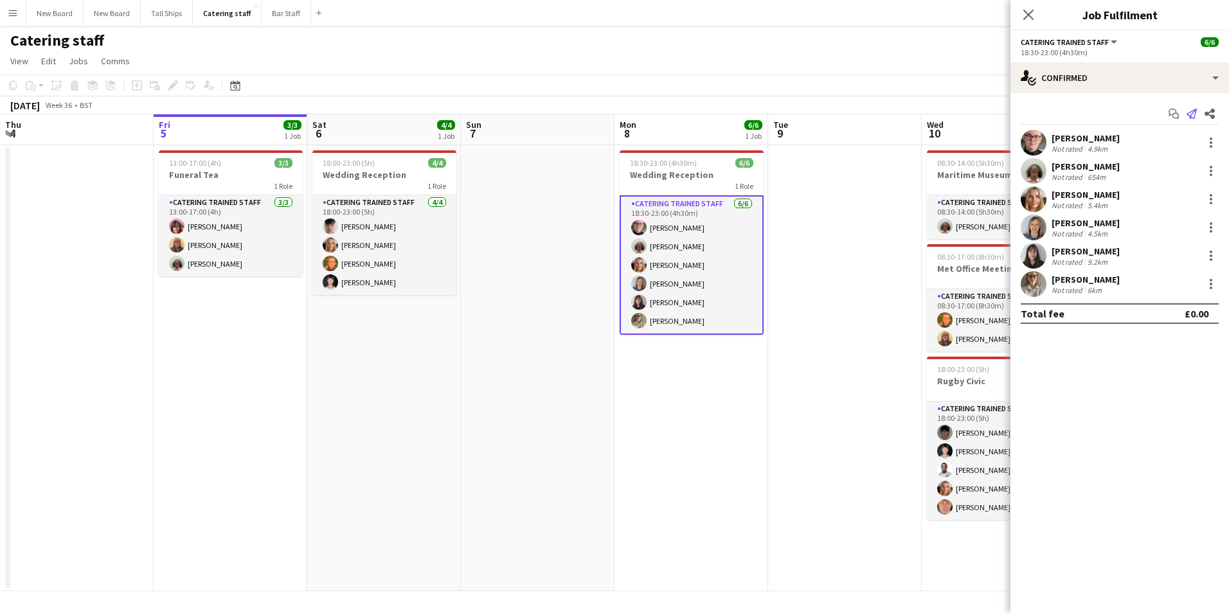
click at [1192, 112] on icon at bounding box center [1192, 114] width 10 height 10
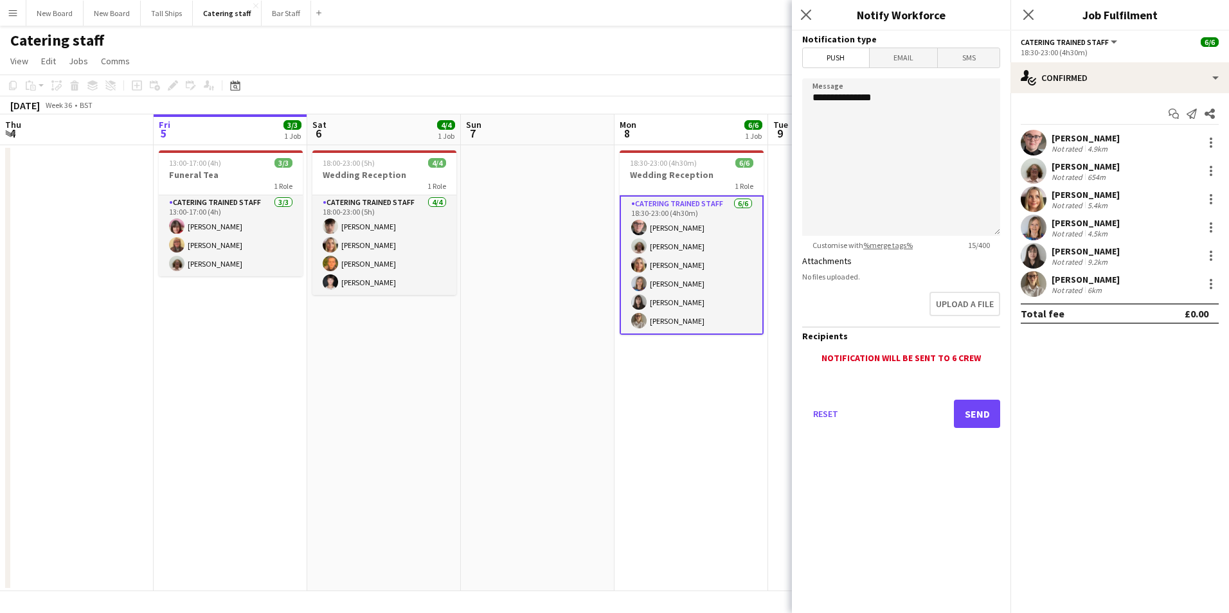
click at [912, 54] on span "Email" at bounding box center [904, 57] width 68 height 19
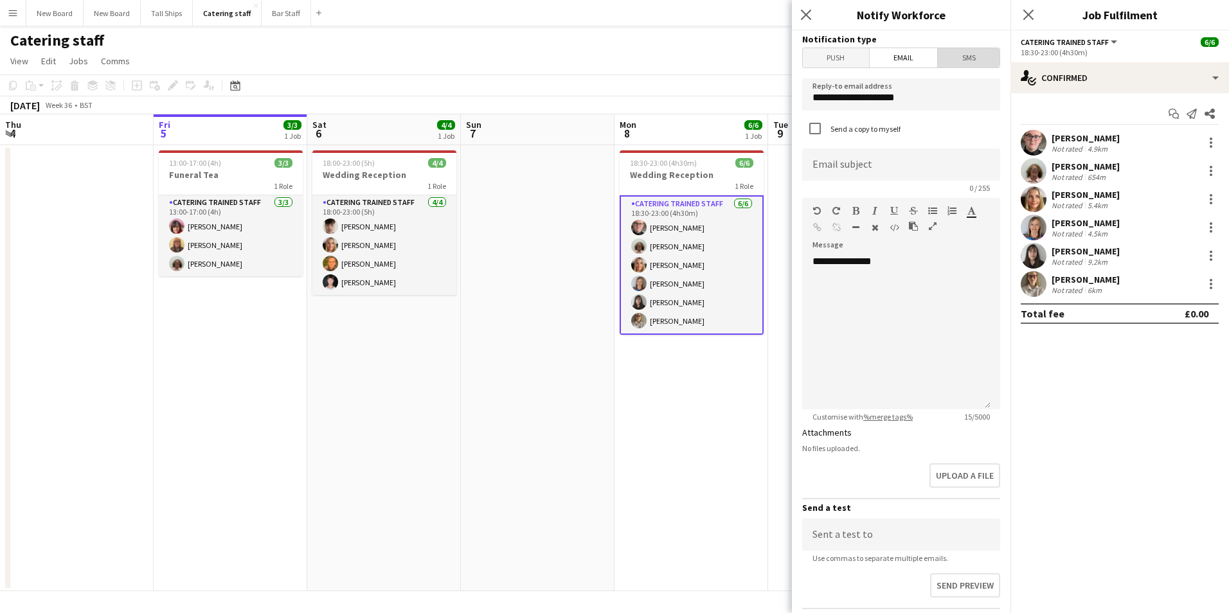
click at [962, 57] on span "SMS" at bounding box center [969, 57] width 62 height 19
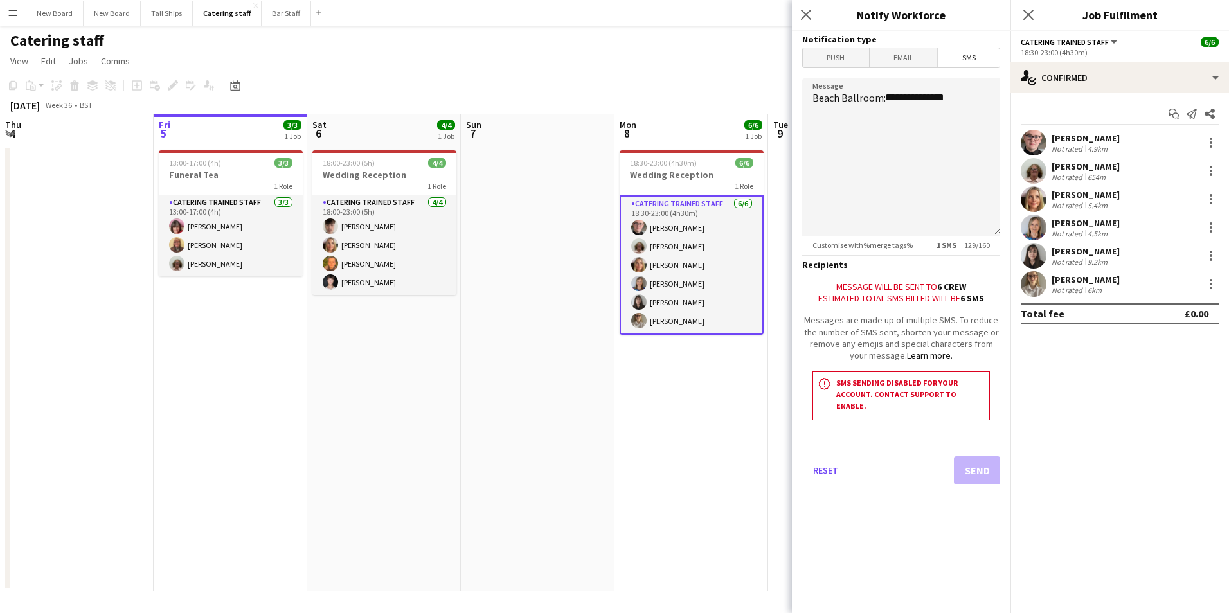
click at [977, 304] on b "6 SMS" at bounding box center [972, 299] width 24 height 12
click at [923, 399] on h3 "SMS sending disabled for your account. Contact support to enable." at bounding box center [910, 394] width 148 height 35
click at [818, 62] on span "Push" at bounding box center [836, 57] width 66 height 19
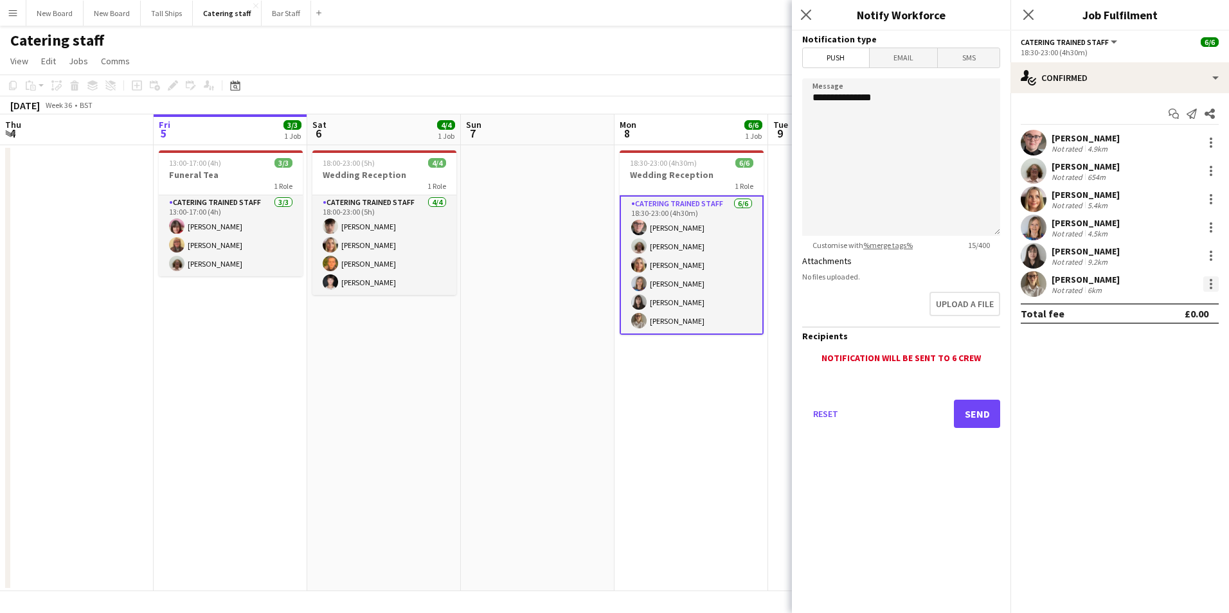
click at [1213, 279] on div at bounding box center [1211, 283] width 15 height 15
click at [1159, 368] on span "Send notification" at bounding box center [1167, 369] width 76 height 11
drag, startPoint x: 919, startPoint y: 99, endPoint x: 700, endPoint y: 83, distance: 219.8
click at [700, 83] on body "Menu Boards Boards Boards All jobs Status Workforce Workforce My Workforce Recr…" at bounding box center [614, 306] width 1229 height 613
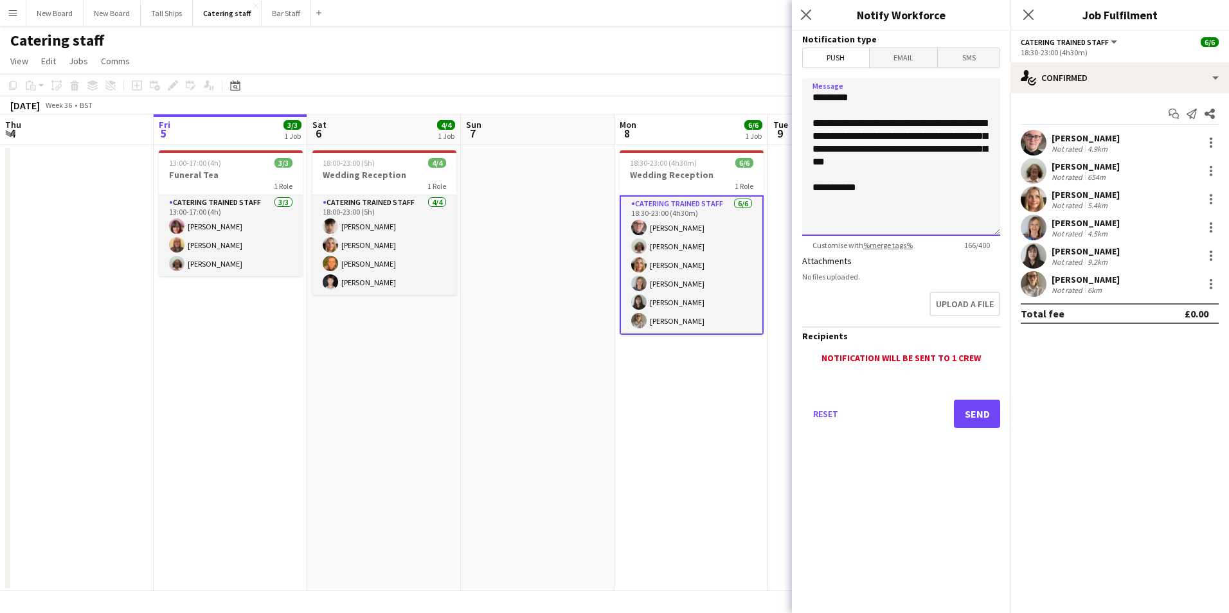
type textarea "**********"
click at [982, 414] on button "Send" at bounding box center [977, 414] width 46 height 28
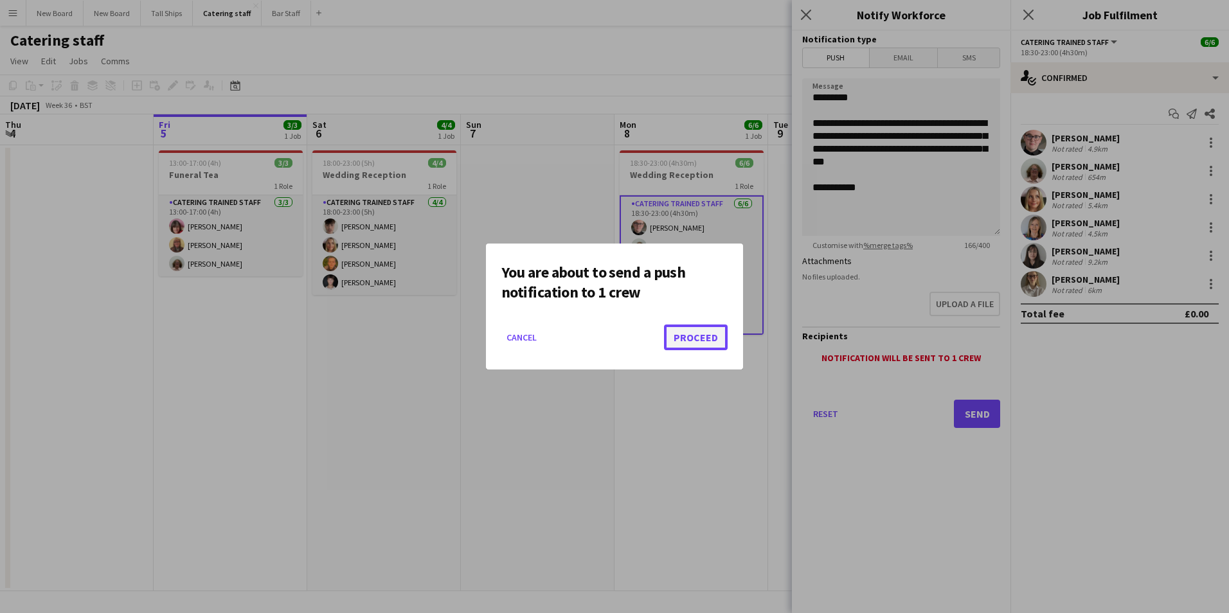
click at [690, 334] on button "Proceed" at bounding box center [696, 338] width 64 height 26
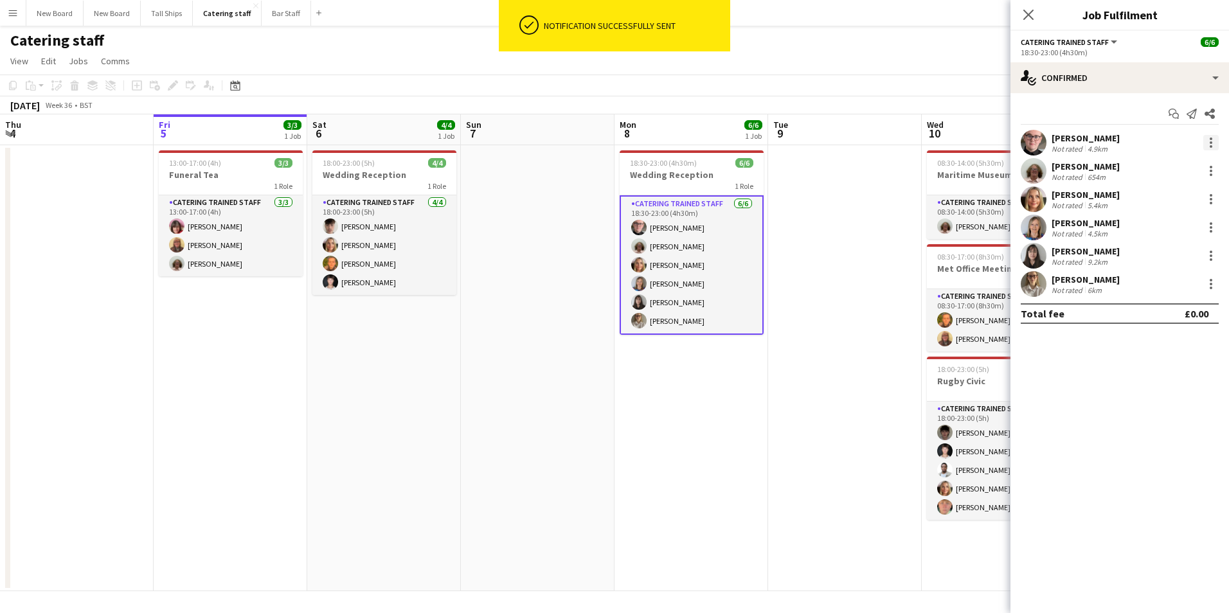
click at [1214, 137] on div at bounding box center [1211, 142] width 15 height 15
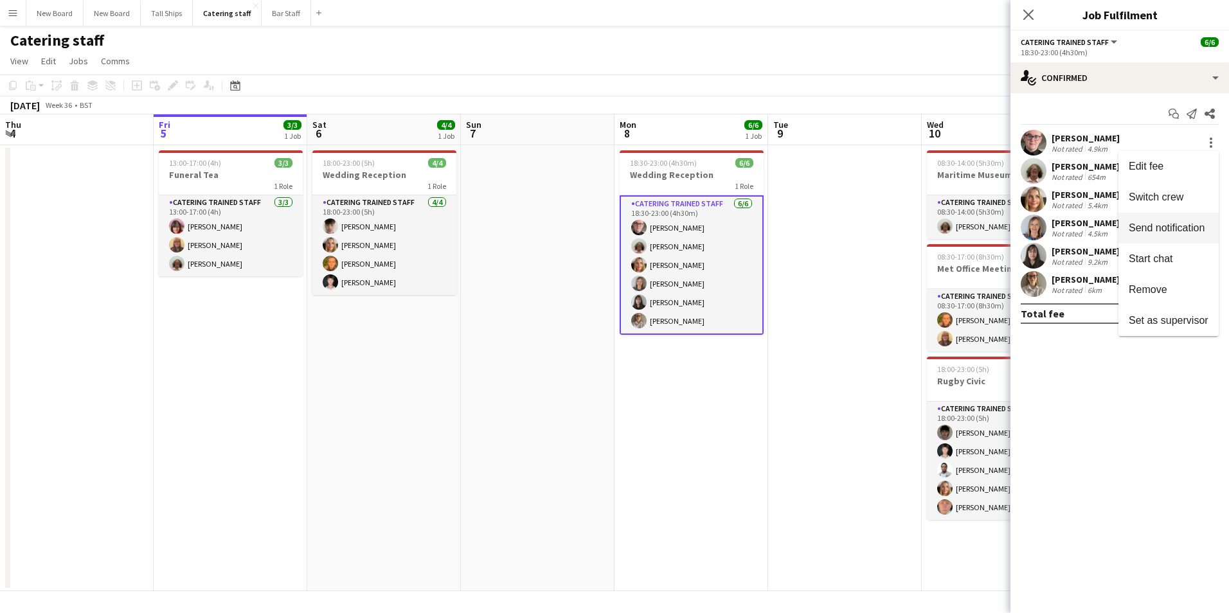
click at [1187, 225] on span "Send notification" at bounding box center [1167, 227] width 76 height 11
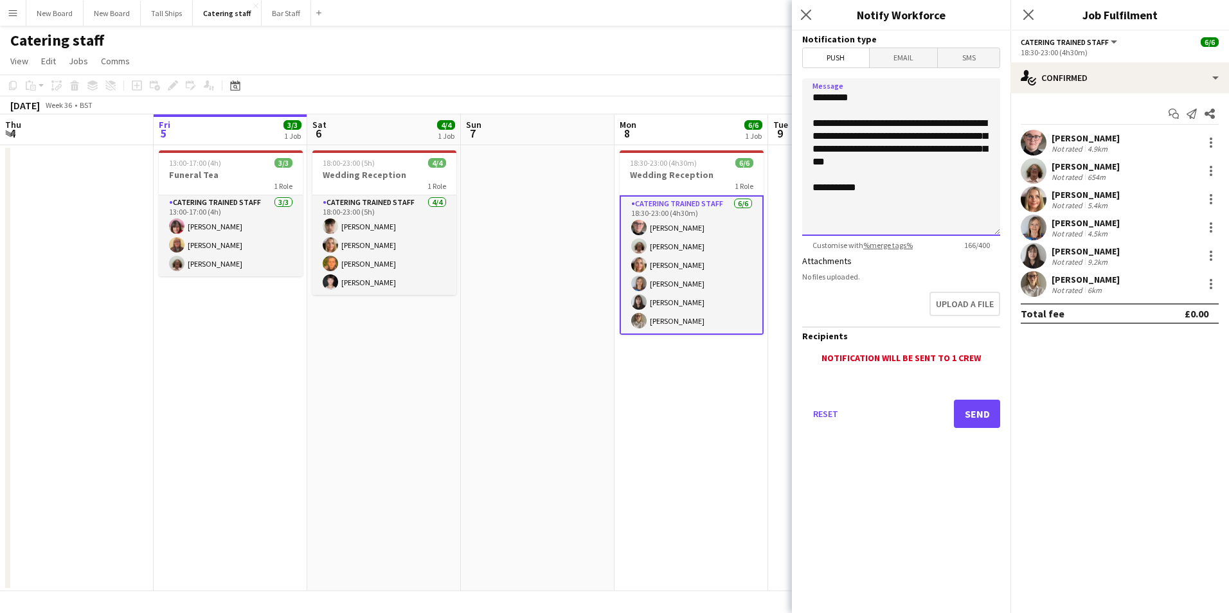
click at [852, 97] on textarea "**********" at bounding box center [901, 157] width 198 height 158
click at [812, 6] on div "Close pop-in" at bounding box center [808, 15] width 32 height 30
click at [812, 12] on icon "Close pop-in" at bounding box center [806, 14] width 12 height 12
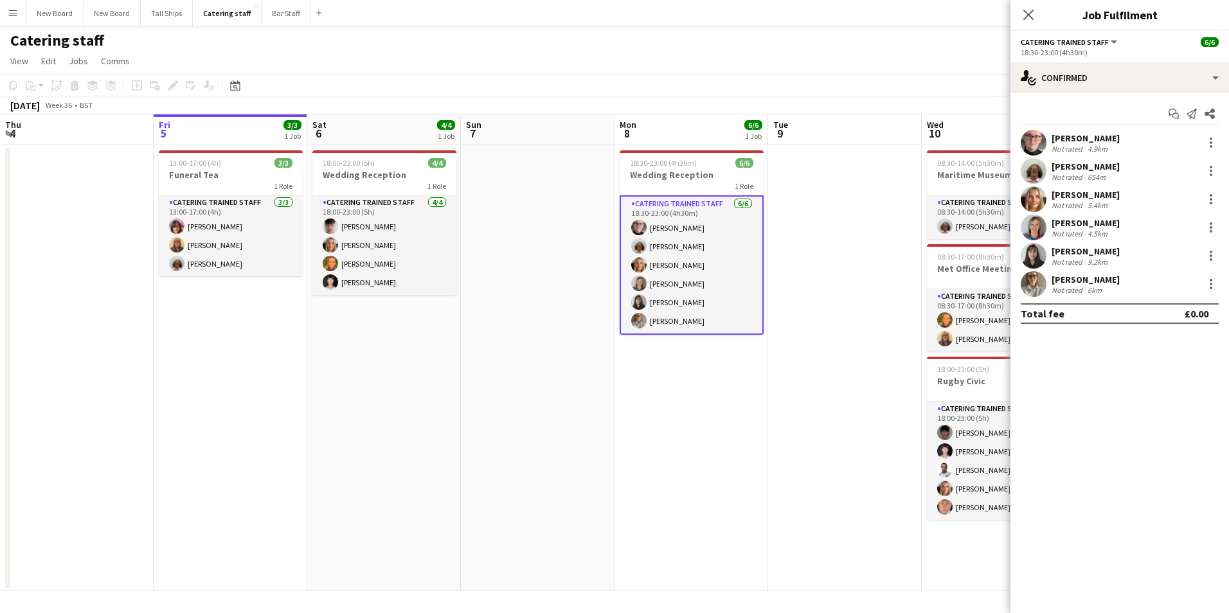
click at [1219, 136] on div "[PERSON_NAME] Not rated 4.9km" at bounding box center [1120, 143] width 219 height 26
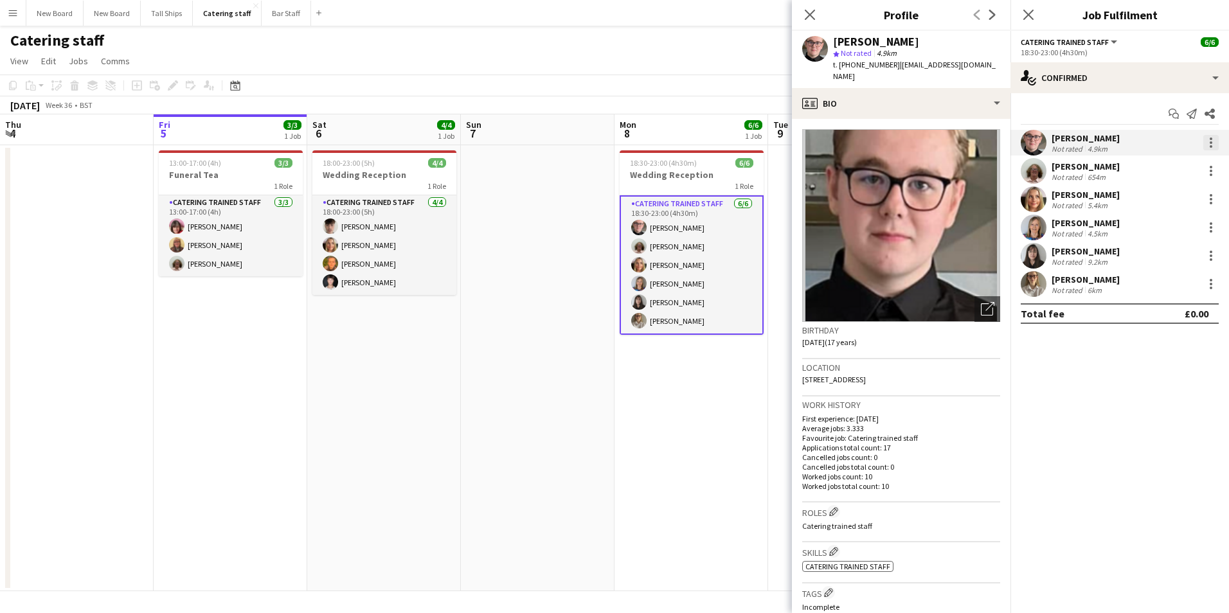
click at [1209, 138] on div at bounding box center [1211, 142] width 15 height 15
click at [1174, 258] on span "Start chat" at bounding box center [1169, 259] width 80 height 12
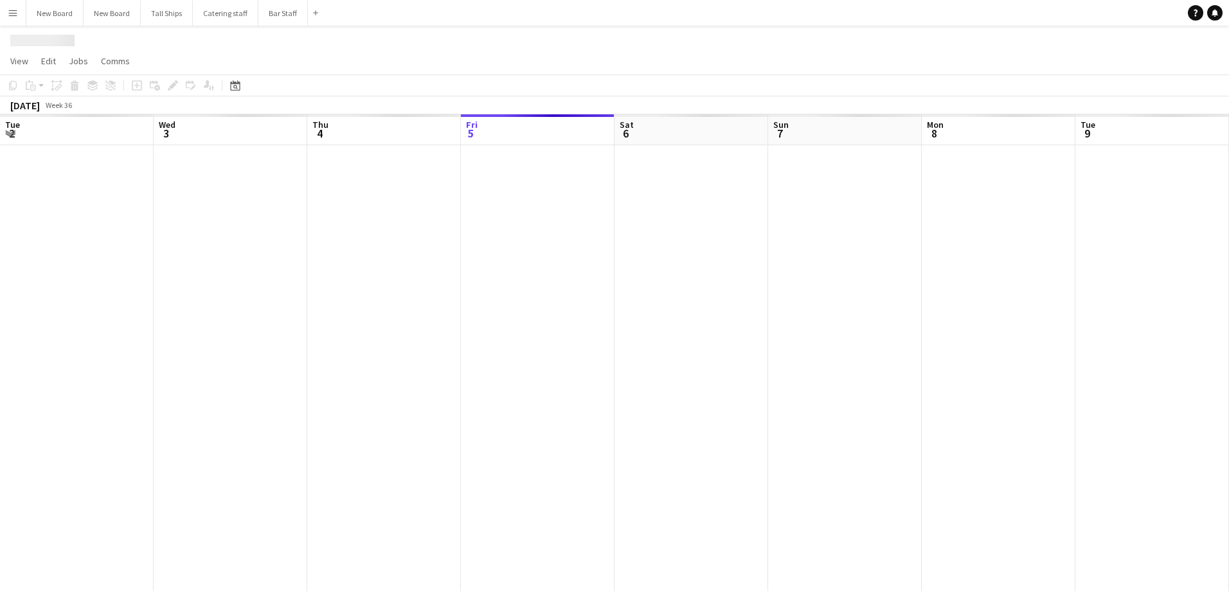
scroll to position [0, 307]
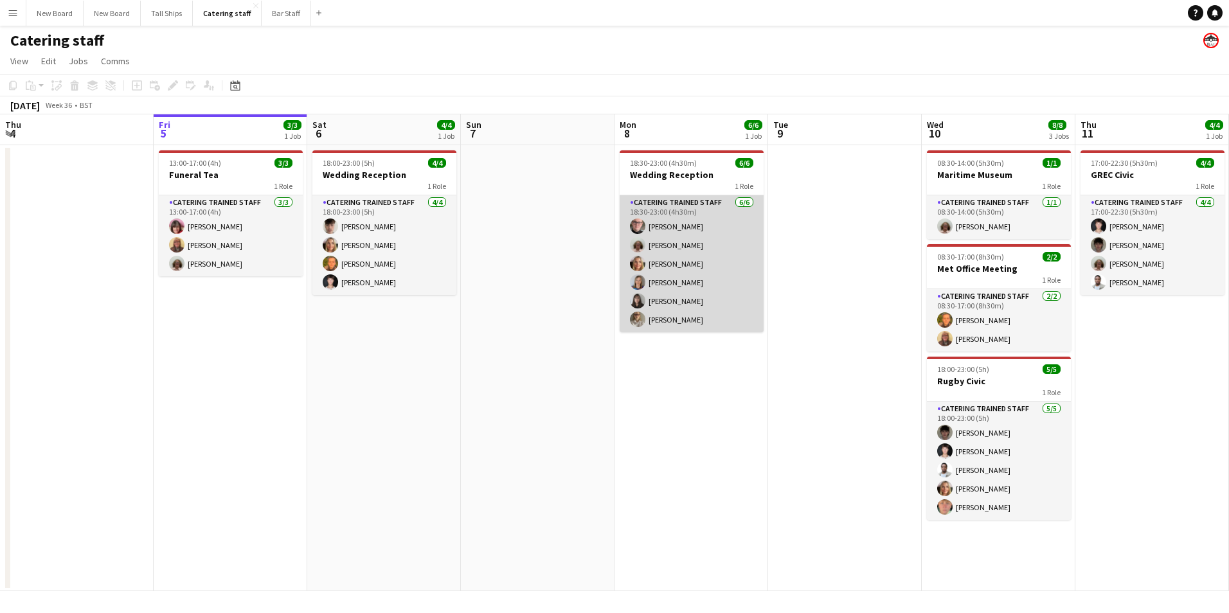
click at [681, 228] on app-card-role "Catering trained staff [DATE] 18:30-23:00 (4h30m) [PERSON_NAME] [PERSON_NAME] […" at bounding box center [692, 263] width 144 height 137
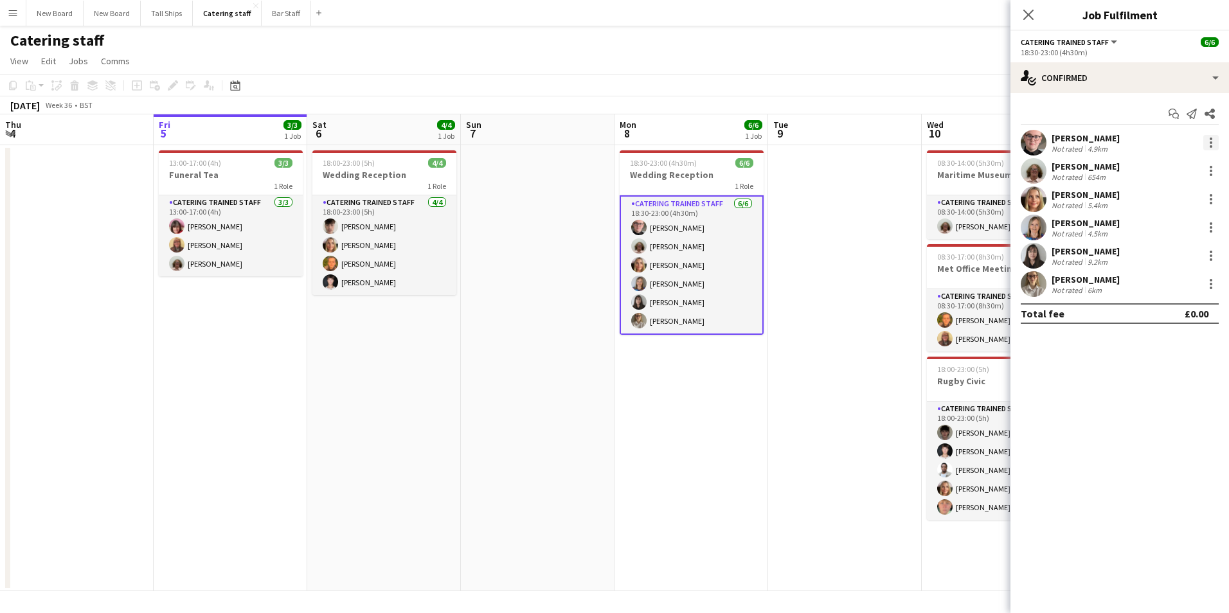
click at [1214, 143] on div at bounding box center [1211, 142] width 15 height 15
click at [1172, 224] on span "Send notification" at bounding box center [1167, 227] width 76 height 11
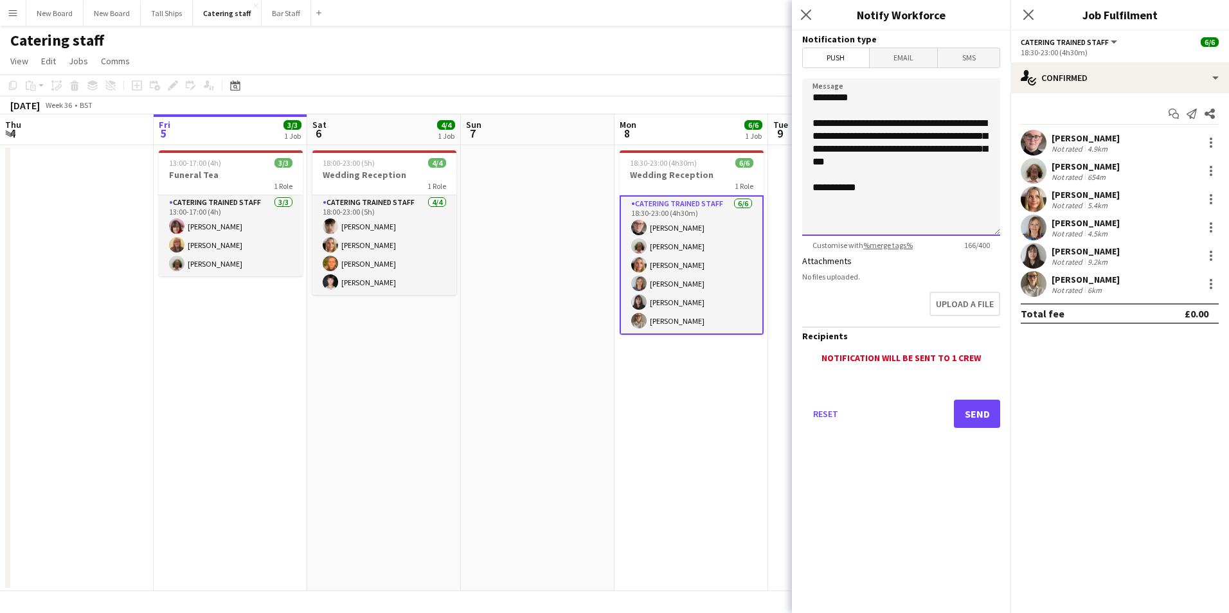
click at [851, 99] on textarea "**********" at bounding box center [901, 157] width 198 height 158
type textarea "**********"
click at [973, 415] on button "Send" at bounding box center [977, 414] width 46 height 28
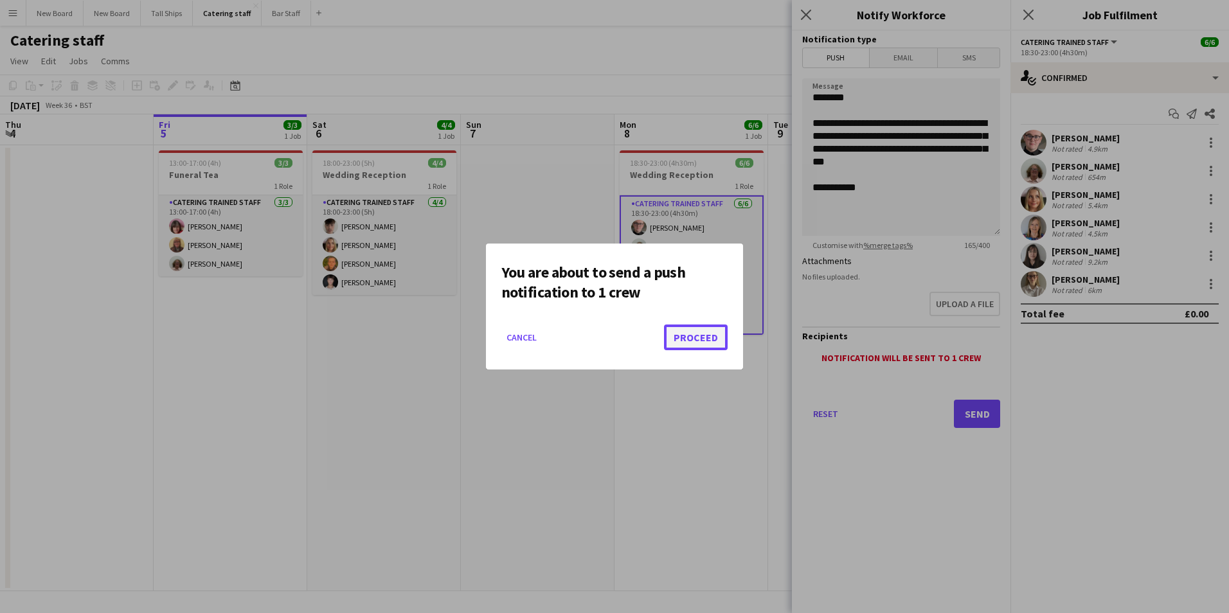
click at [689, 333] on button "Proceed" at bounding box center [696, 338] width 64 height 26
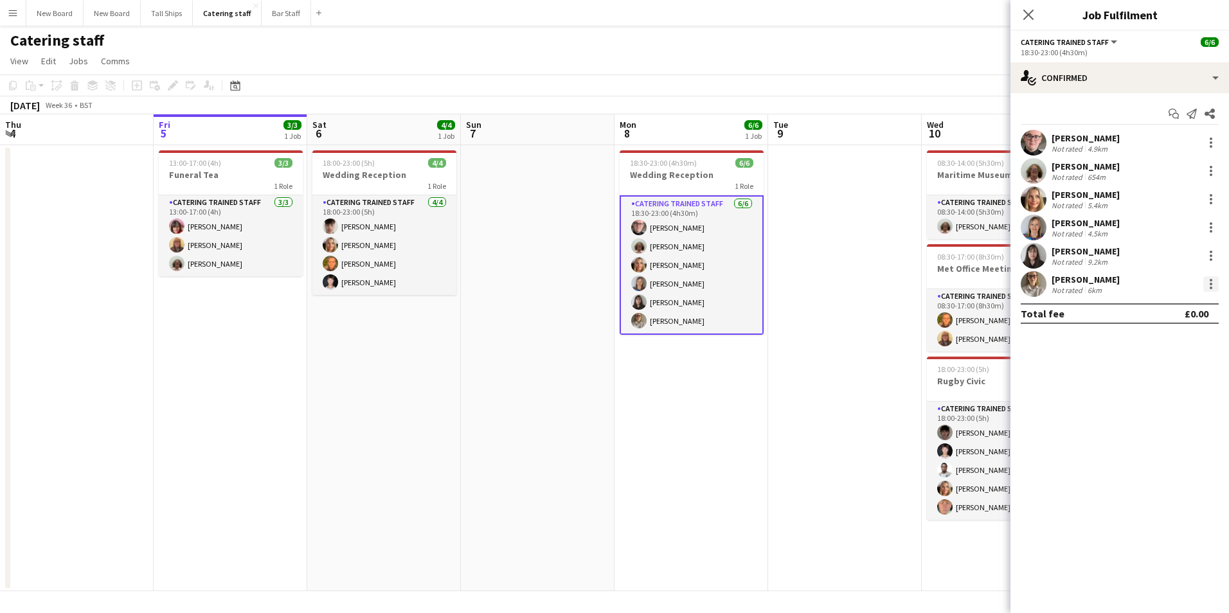
click at [1216, 287] on div at bounding box center [1211, 283] width 15 height 15
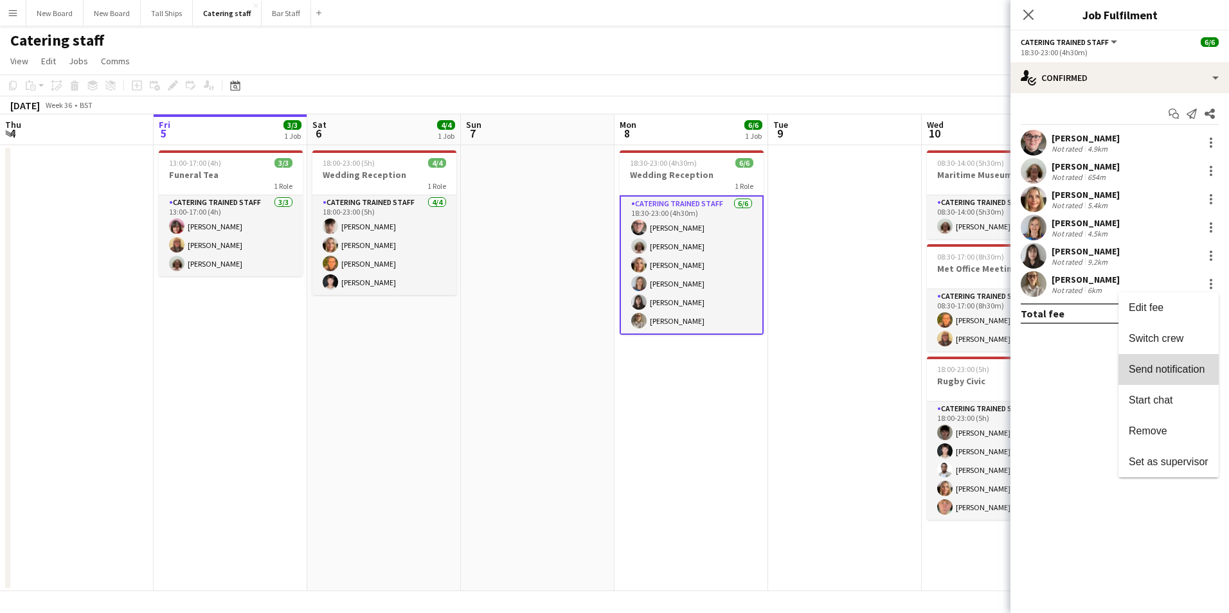
click at [1174, 372] on span "Send notification" at bounding box center [1167, 369] width 76 height 11
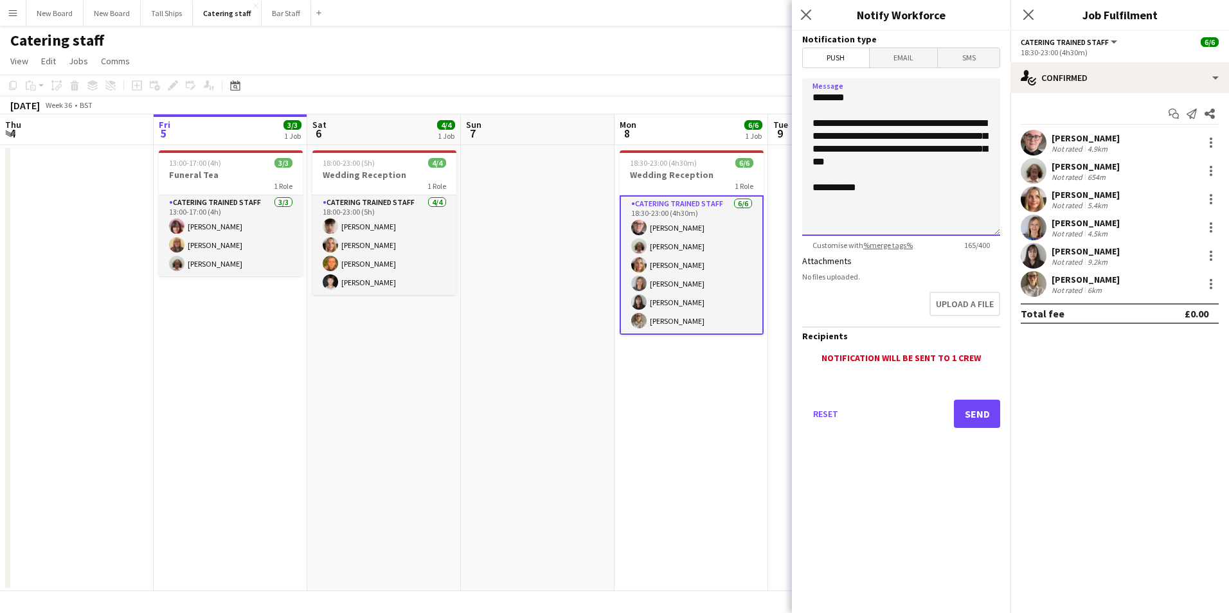
drag, startPoint x: 930, startPoint y: 162, endPoint x: 808, endPoint y: 93, distance: 139.6
click at [808, 93] on textarea "**********" at bounding box center [901, 157] width 198 height 158
click at [1213, 278] on div at bounding box center [1211, 283] width 15 height 15
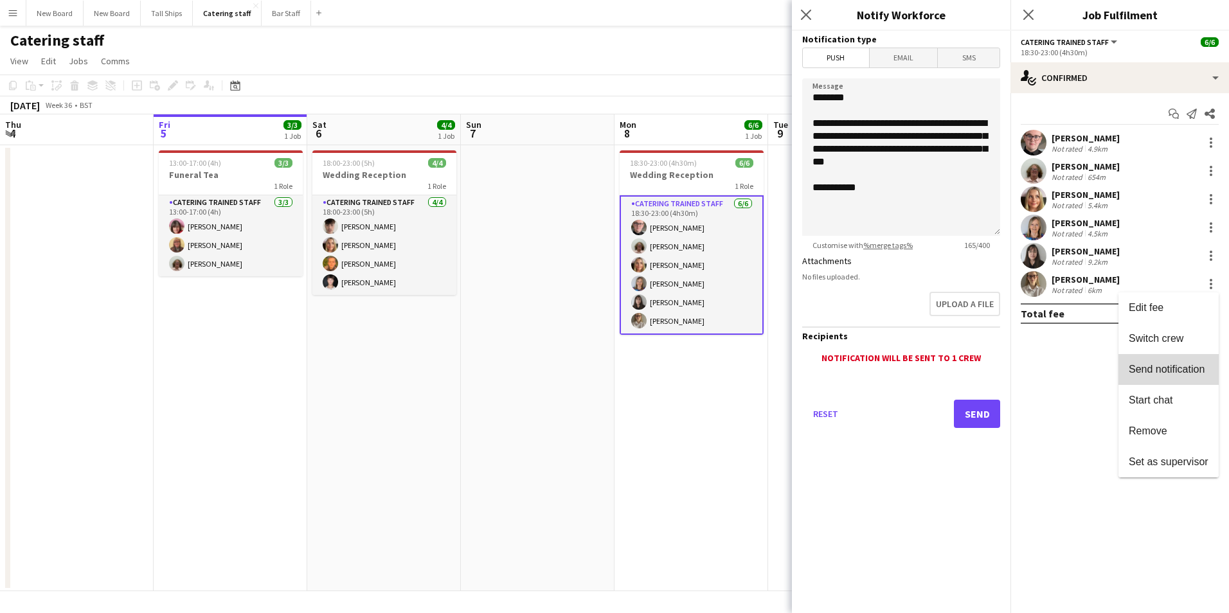
click at [1182, 368] on span "Send notification" at bounding box center [1167, 369] width 76 height 11
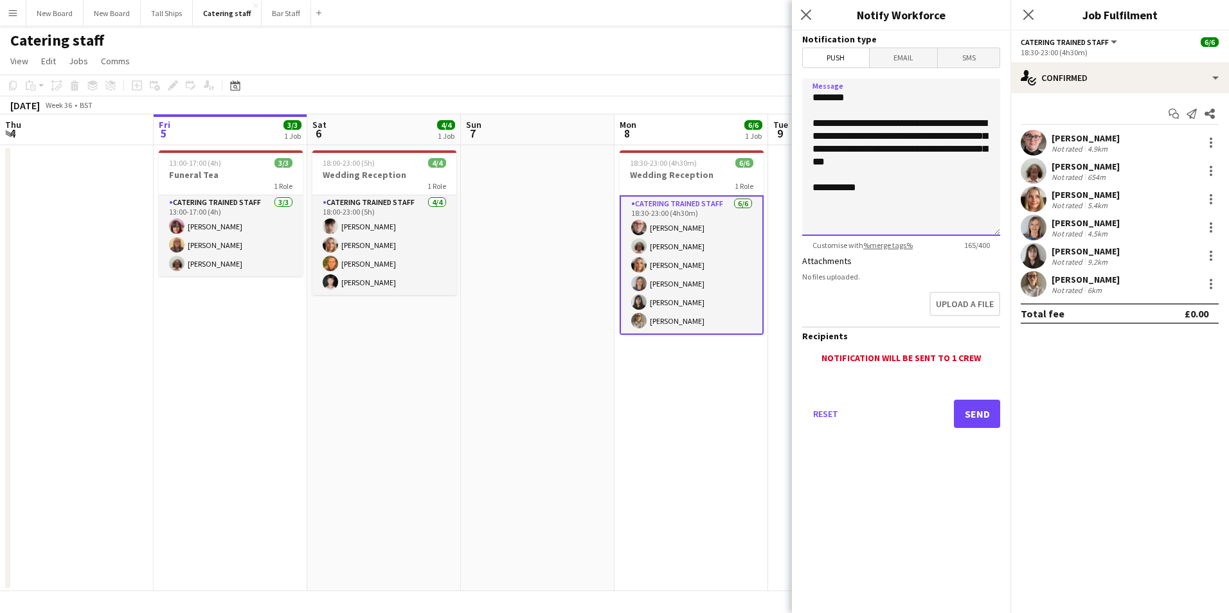
click at [844, 94] on textarea "**********" at bounding box center [901, 157] width 198 height 158
drag, startPoint x: 973, startPoint y: 124, endPoint x: 979, endPoint y: 111, distance: 14.4
click at [979, 111] on textarea "**********" at bounding box center [901, 157] width 198 height 158
click at [973, 128] on textarea "**********" at bounding box center [901, 157] width 198 height 158
type textarea "**********"
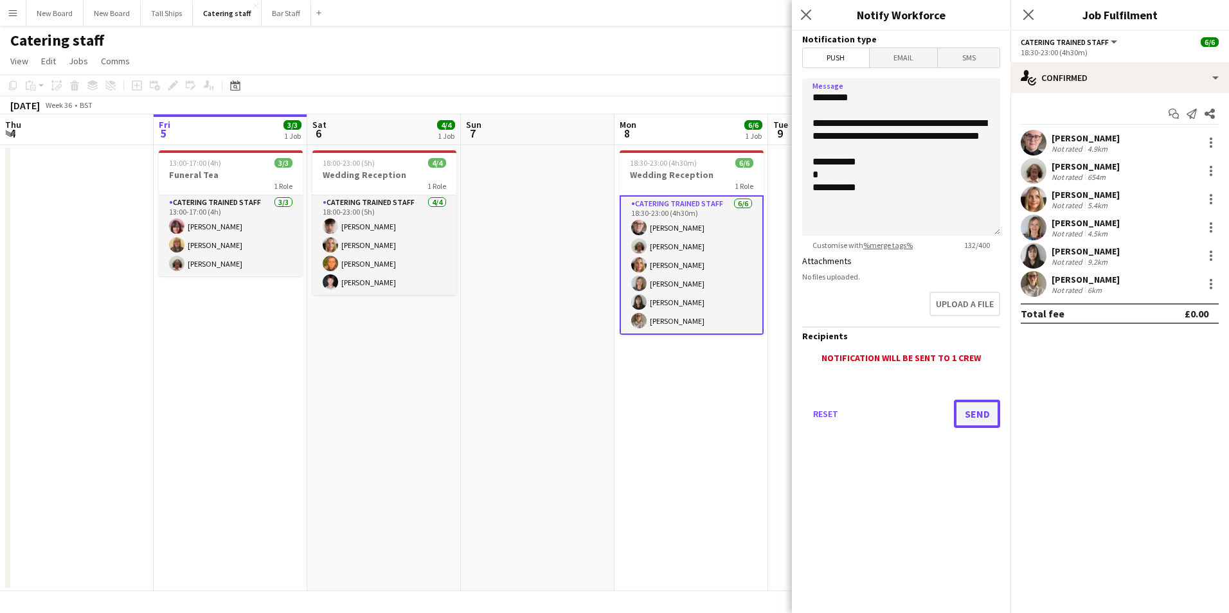
click at [991, 419] on button "Send" at bounding box center [977, 414] width 46 height 28
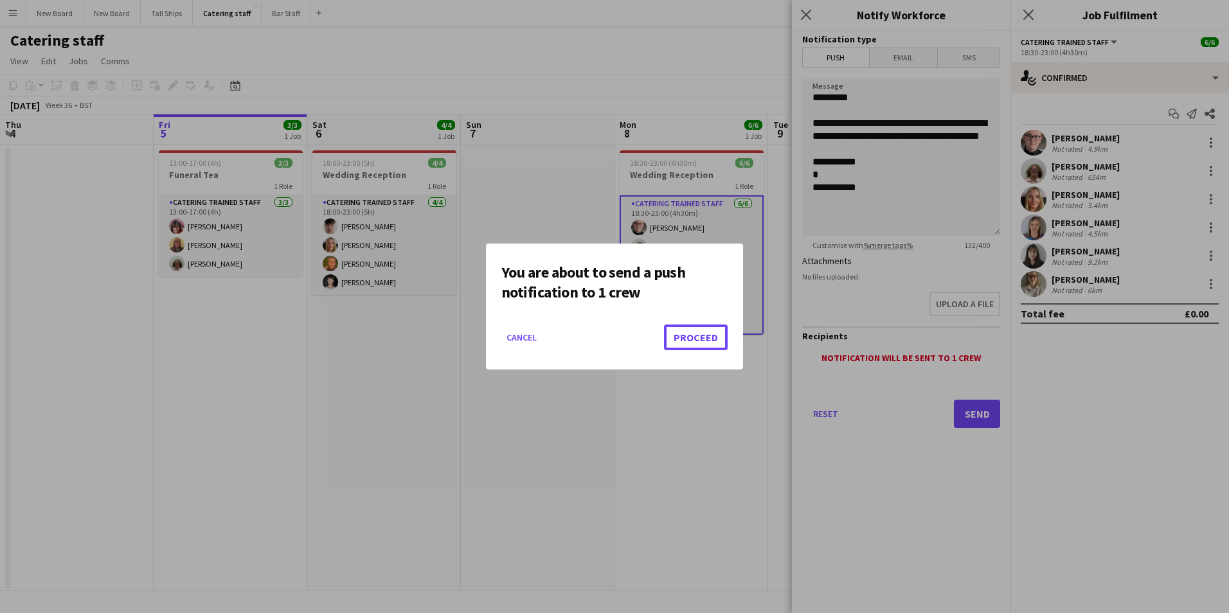
drag, startPoint x: 719, startPoint y: 335, endPoint x: 786, endPoint y: 336, distance: 67.5
click at [718, 335] on button "Proceed" at bounding box center [696, 338] width 64 height 26
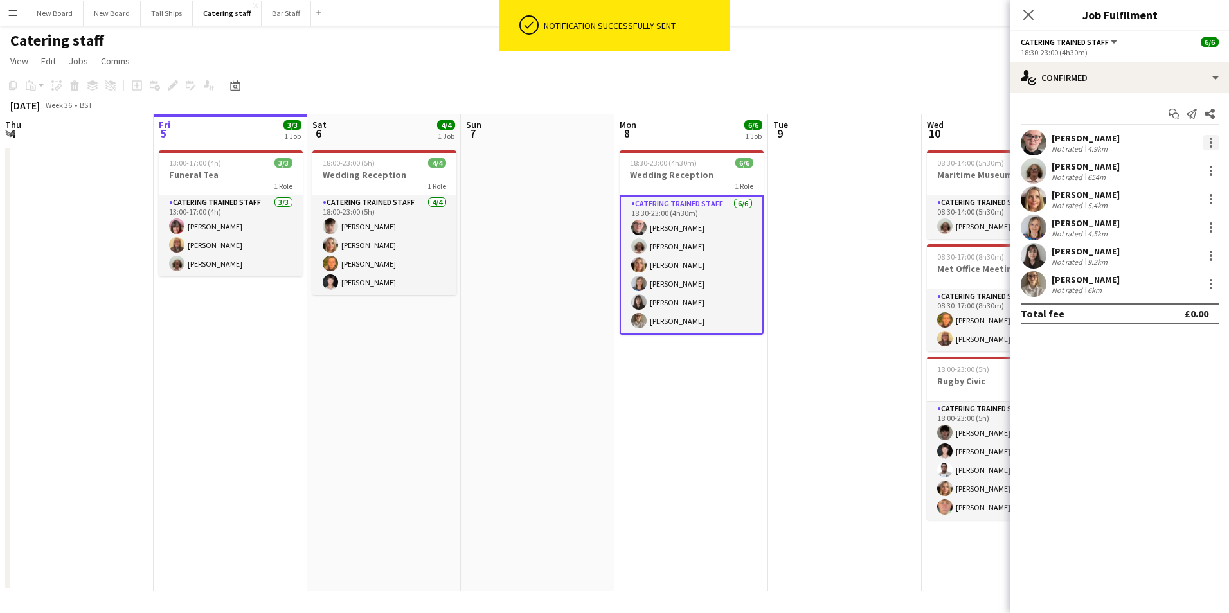
click at [1211, 146] on div at bounding box center [1211, 146] width 3 height 3
click at [1179, 232] on span "Send notification" at bounding box center [1167, 227] width 76 height 11
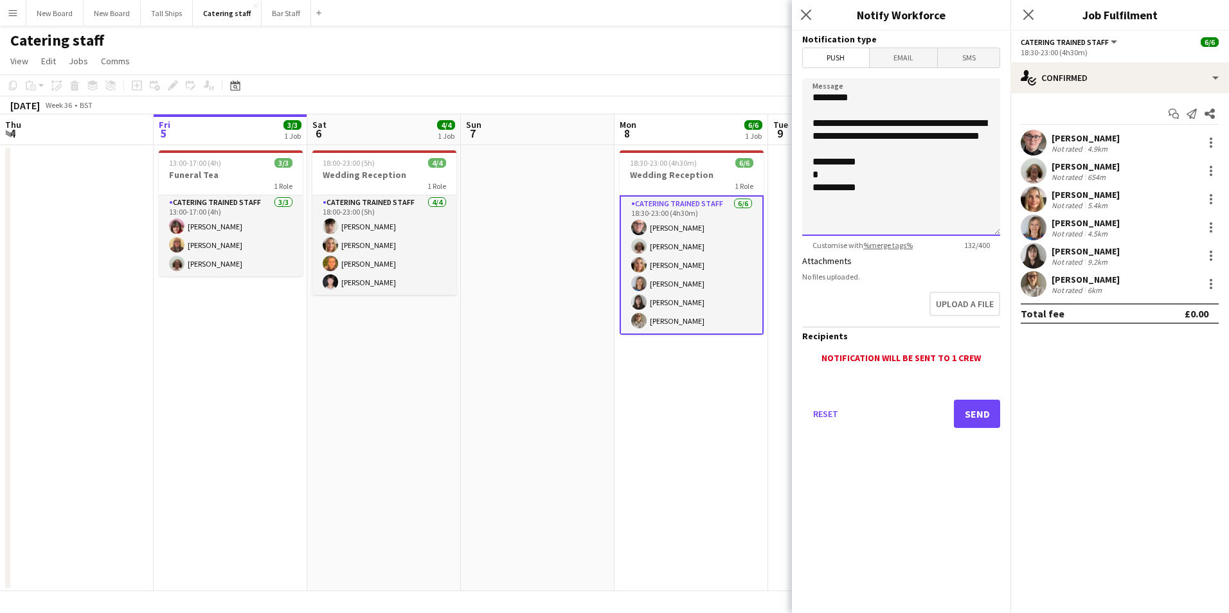
drag, startPoint x: 851, startPoint y: 97, endPoint x: 857, endPoint y: 115, distance: 18.9
click at [851, 98] on textarea "**********" at bounding box center [901, 157] width 198 height 158
click at [825, 188] on textarea "**********" at bounding box center [901, 157] width 198 height 158
type textarea "**********"
click at [980, 412] on button "Send" at bounding box center [977, 414] width 46 height 28
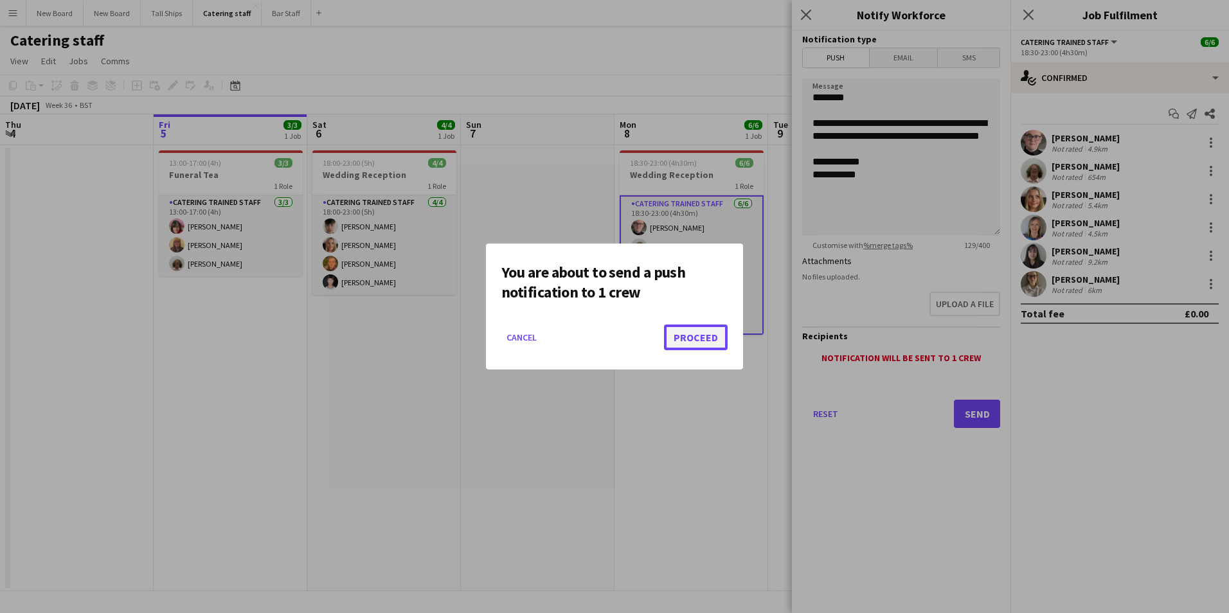
click at [692, 345] on button "Proceed" at bounding box center [696, 338] width 64 height 26
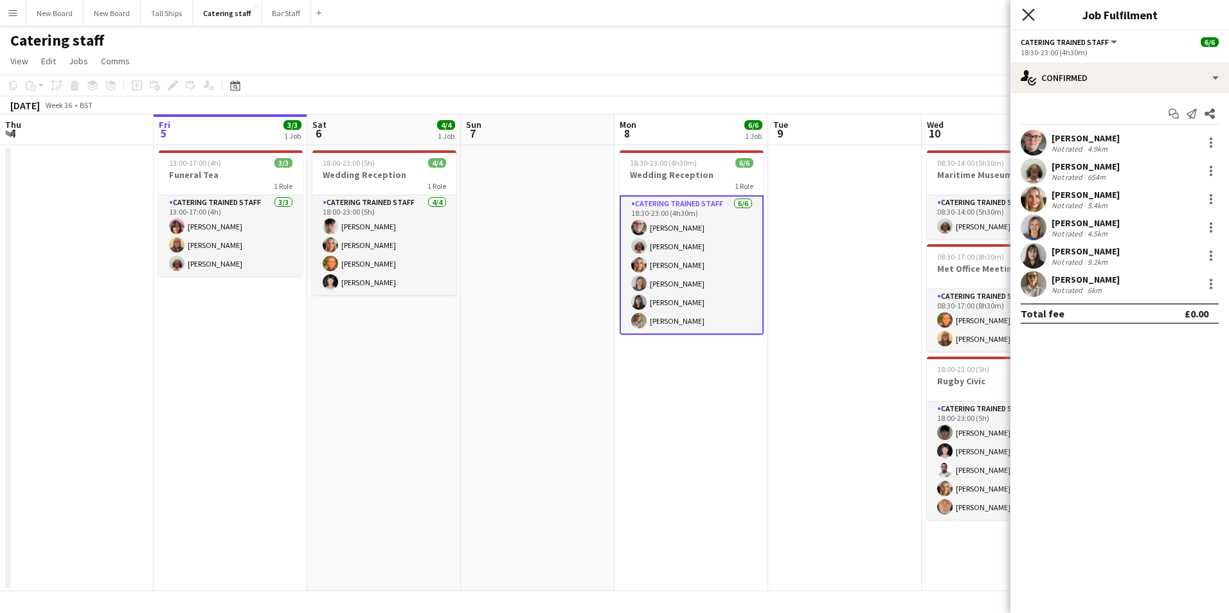
click at [1033, 15] on icon "Close pop-in" at bounding box center [1028, 14] width 12 height 12
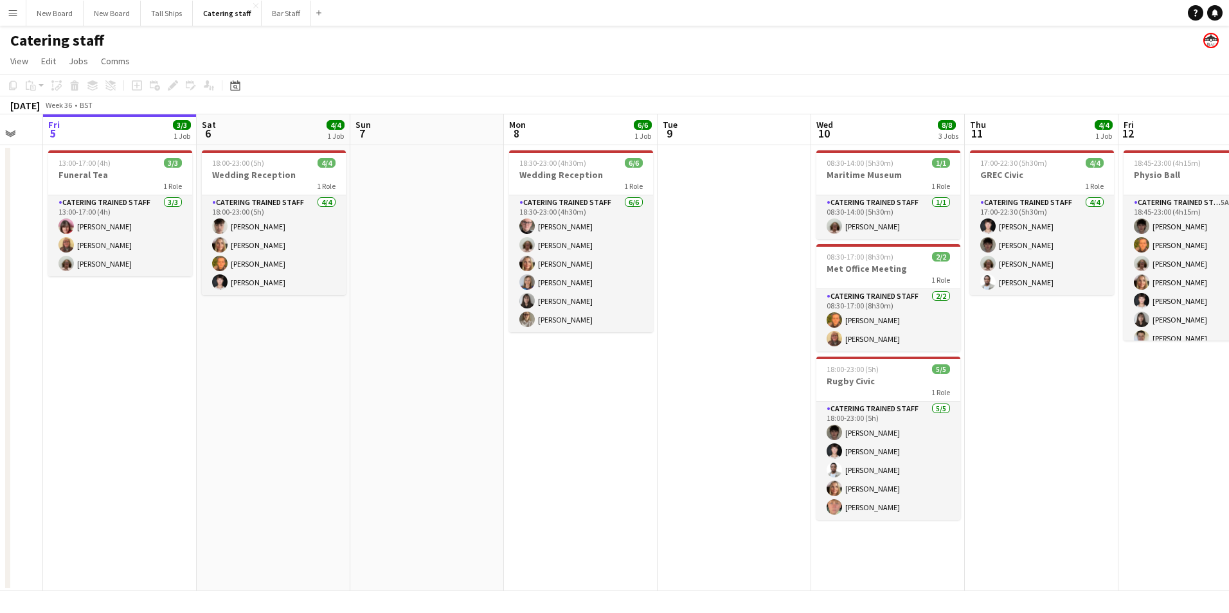
scroll to position [0, 503]
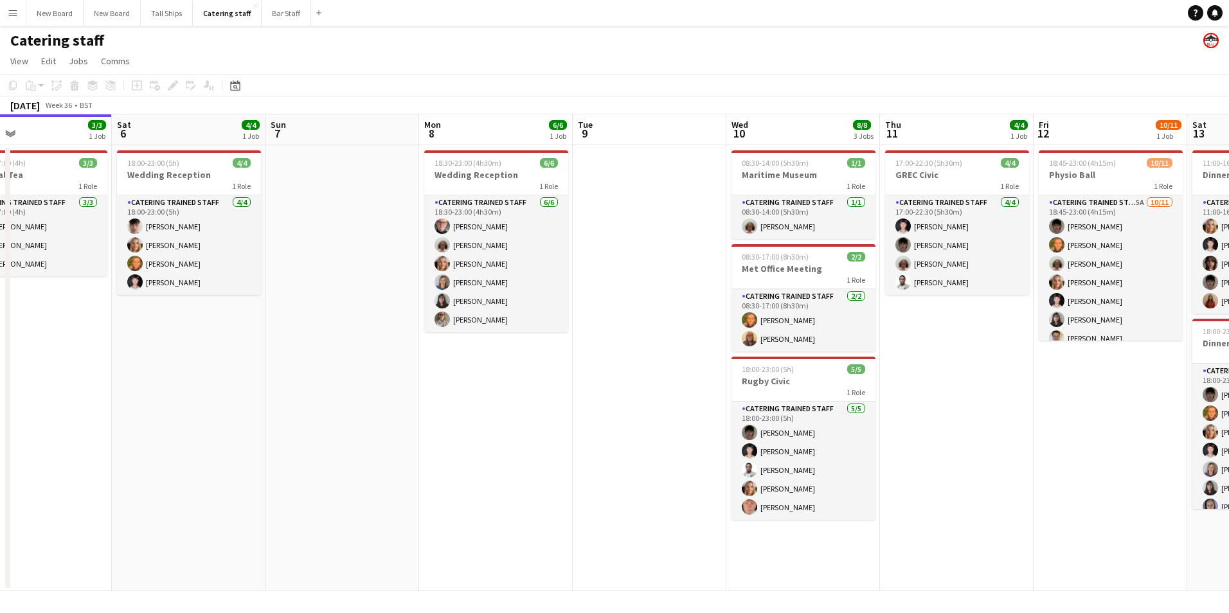
drag, startPoint x: 721, startPoint y: 366, endPoint x: 666, endPoint y: 359, distance: 55.7
click at [666, 359] on app-calendar-viewport "Tue 2 6/6 1 Job Wed 3 10/11 2 Jobs Thu 4 Fri 5 3/3 1 Job Sat 6 4/4 1 Job Sun 7 …" at bounding box center [614, 352] width 1229 height 477
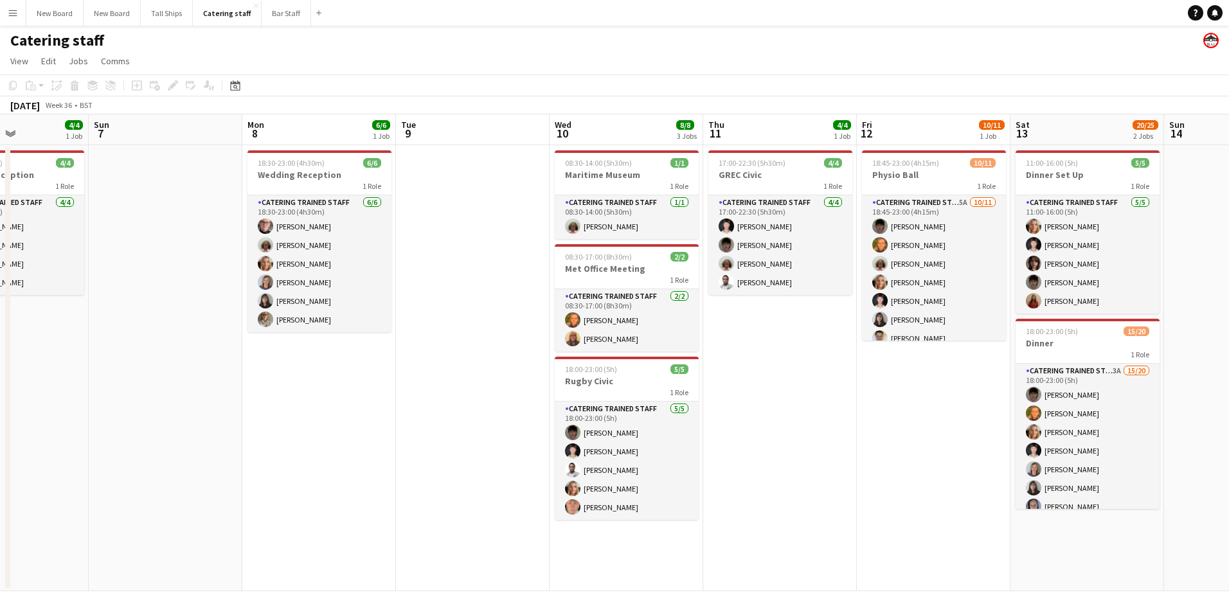
scroll to position [0, 377]
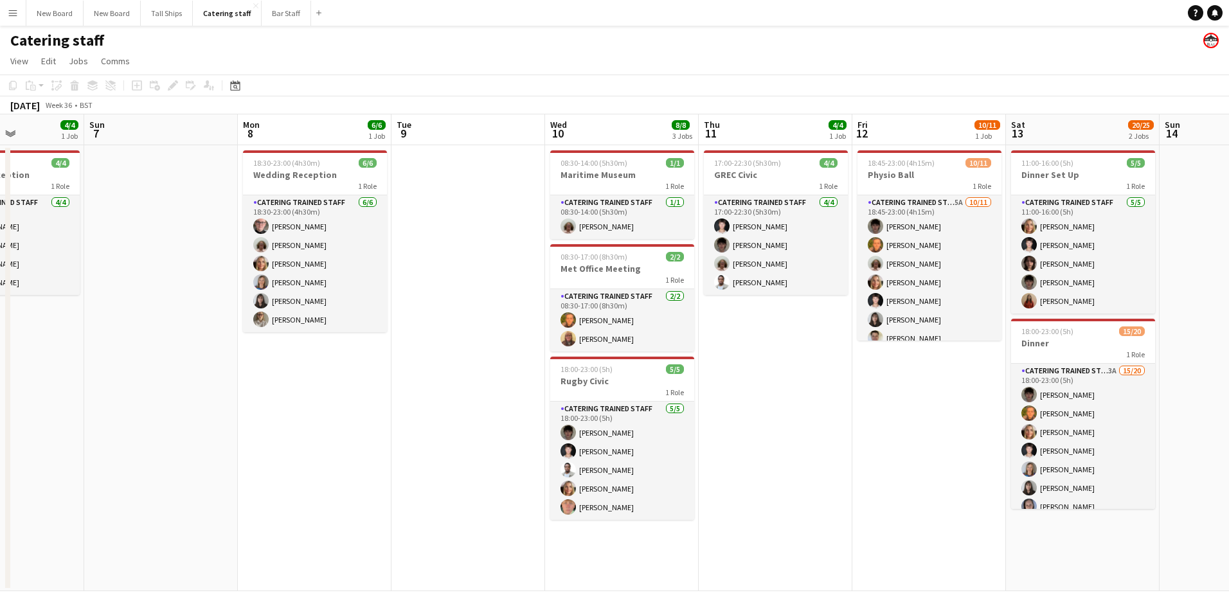
drag, startPoint x: 945, startPoint y: 382, endPoint x: 764, endPoint y: 364, distance: 182.2
click at [764, 364] on app-calendar-viewport "Thu 4 Fri 5 3/3 1 Job Sat 6 4/4 1 Job Sun 7 Mon 8 6/6 1 Job Tue 9 Wed 10 8/8 3 …" at bounding box center [614, 352] width 1229 height 477
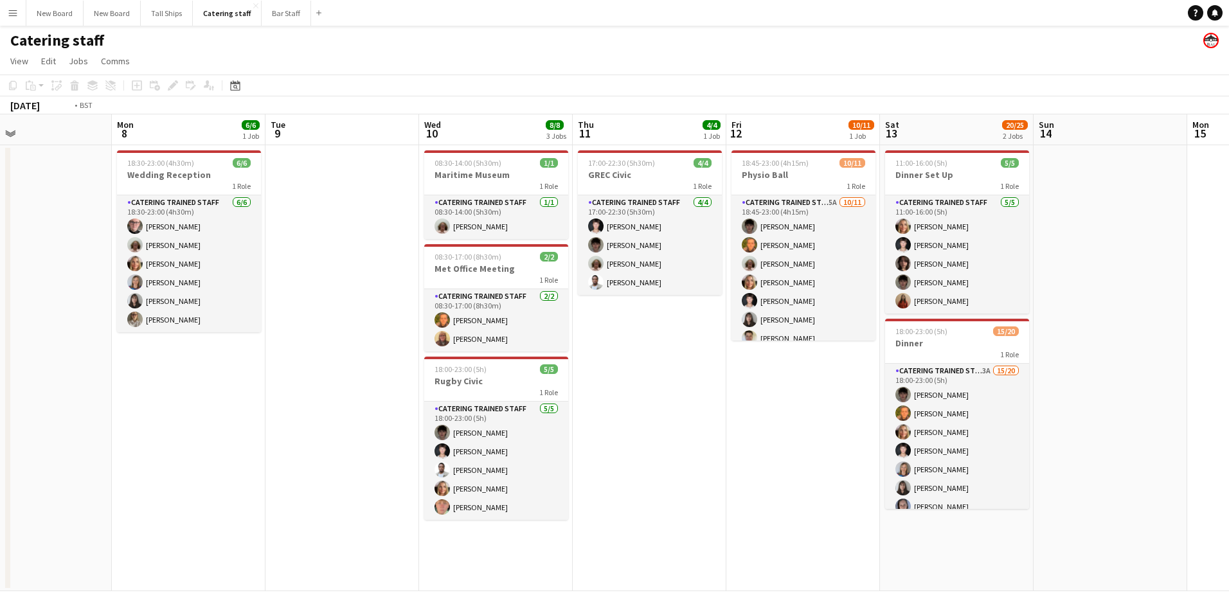
scroll to position [0, 469]
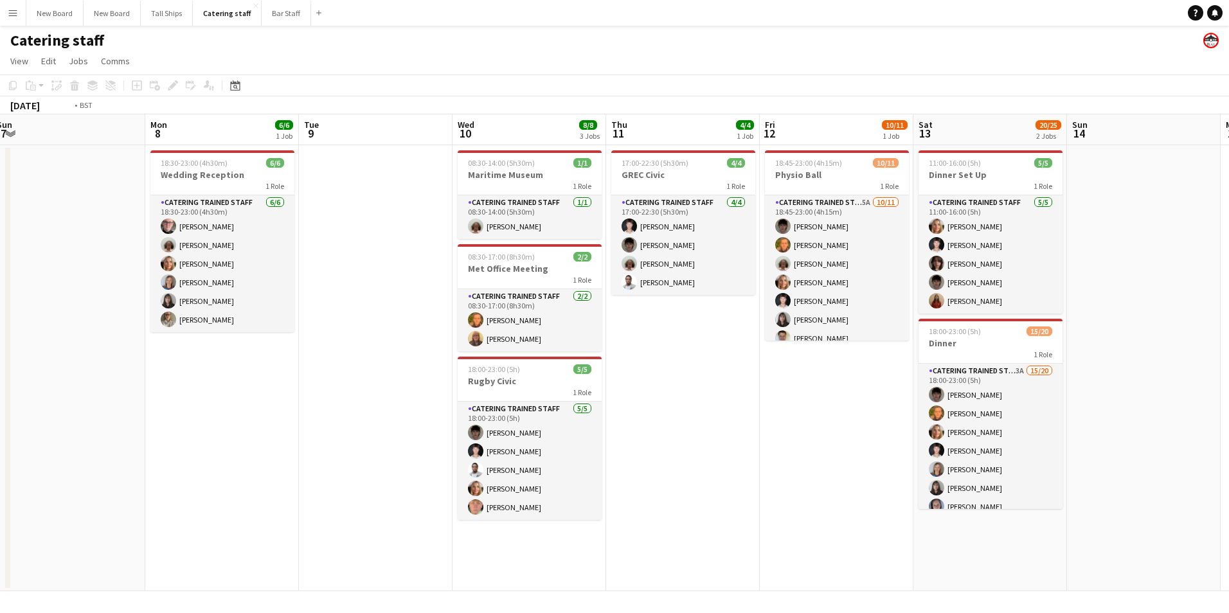
drag, startPoint x: 950, startPoint y: 402, endPoint x: 704, endPoint y: 366, distance: 248.8
click at [704, 366] on app-calendar-viewport "Thu 4 Fri 5 3/3 1 Job Sat 6 4/4 1 Job Sun 7 Mon 8 6/6 1 Job Tue 9 Wed 10 8/8 3 …" at bounding box center [614, 352] width 1229 height 477
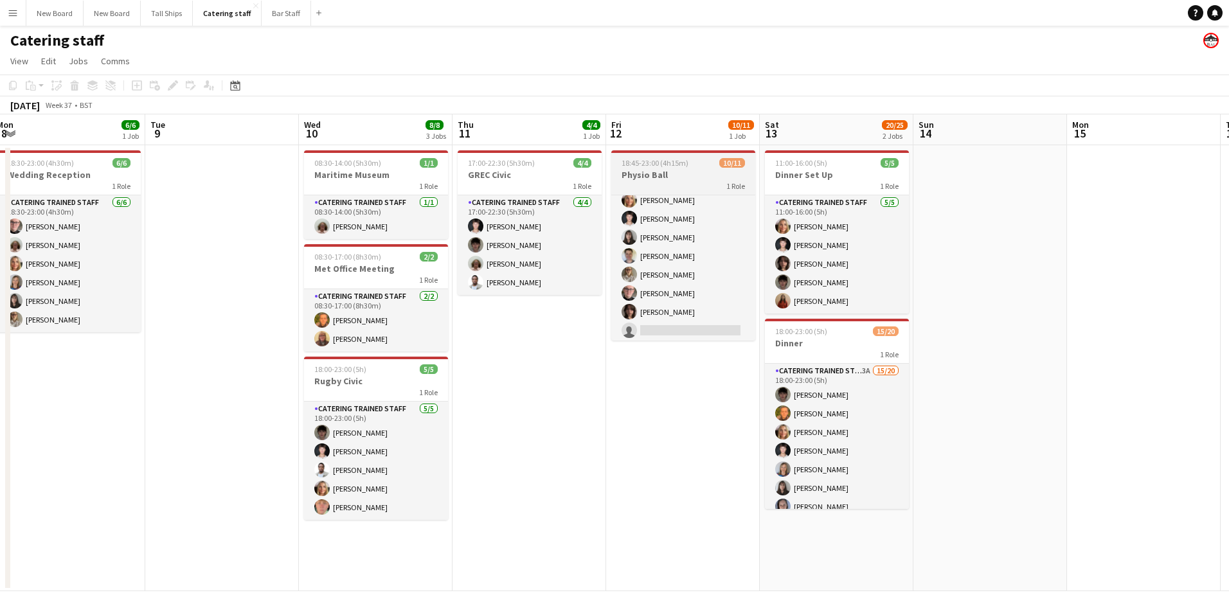
scroll to position [85, 0]
